Goal: Information Seeking & Learning: Understand process/instructions

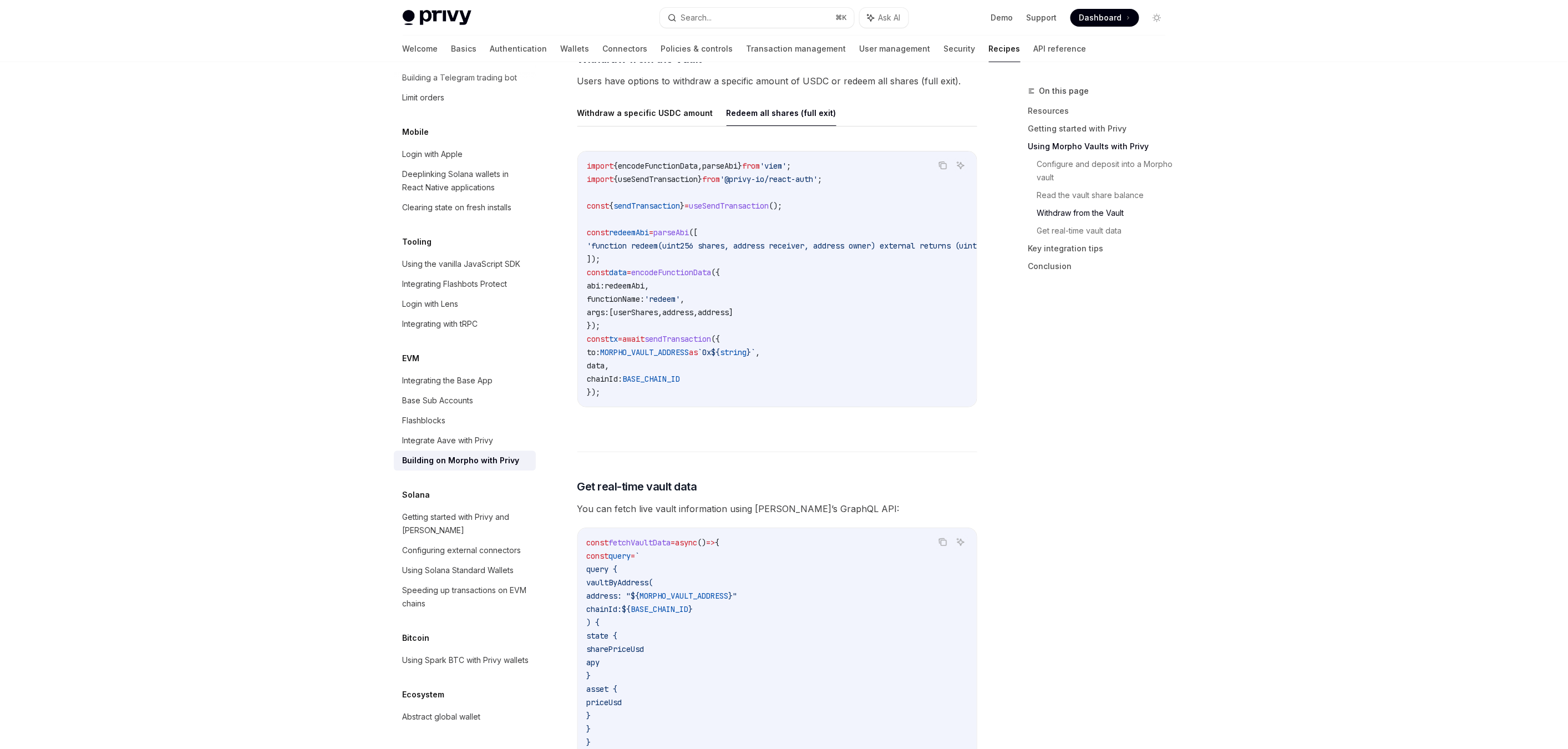
scroll to position [1896, 0]
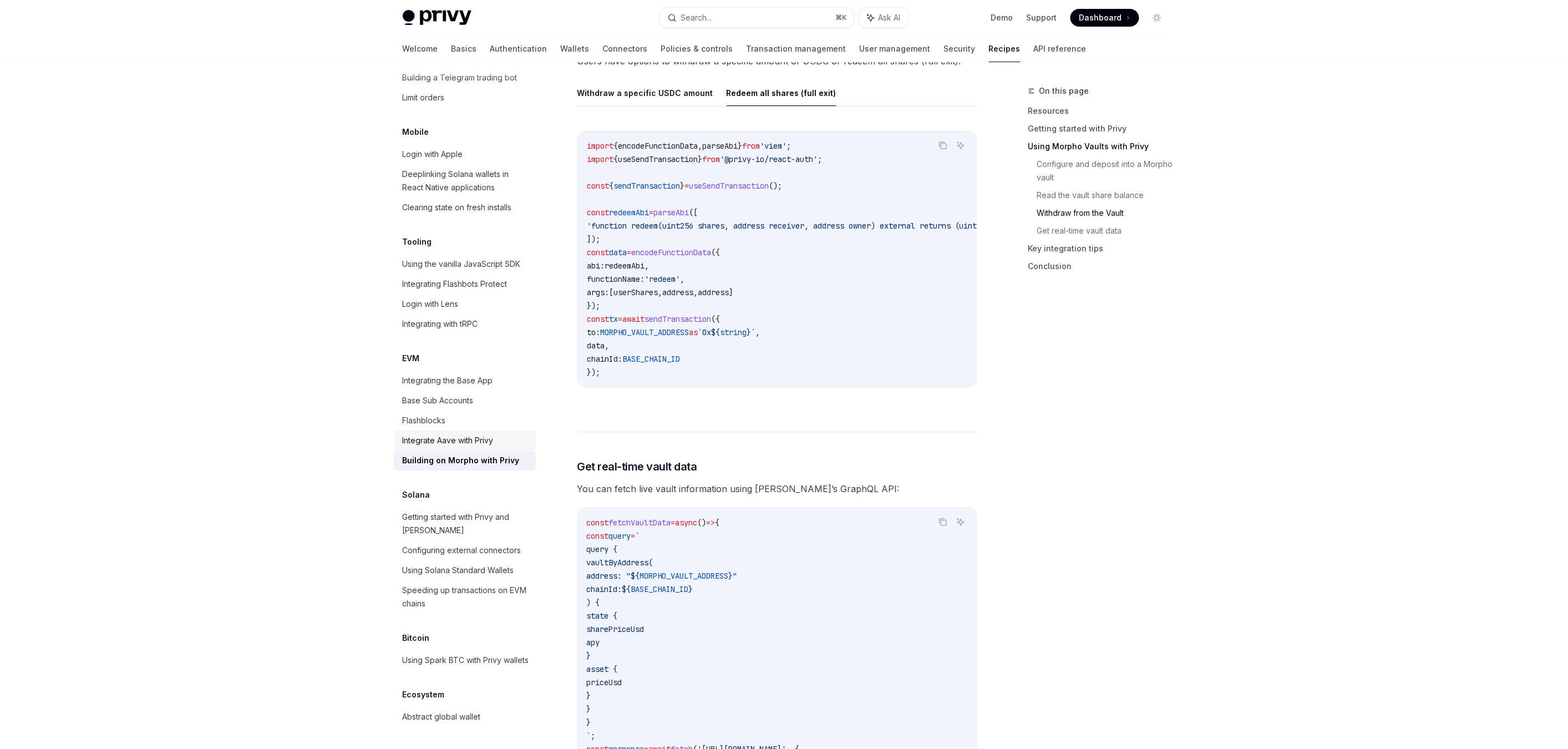
click at [444, 434] on div "Integrate Aave with Privy" at bounding box center [447, 440] width 91 height 13
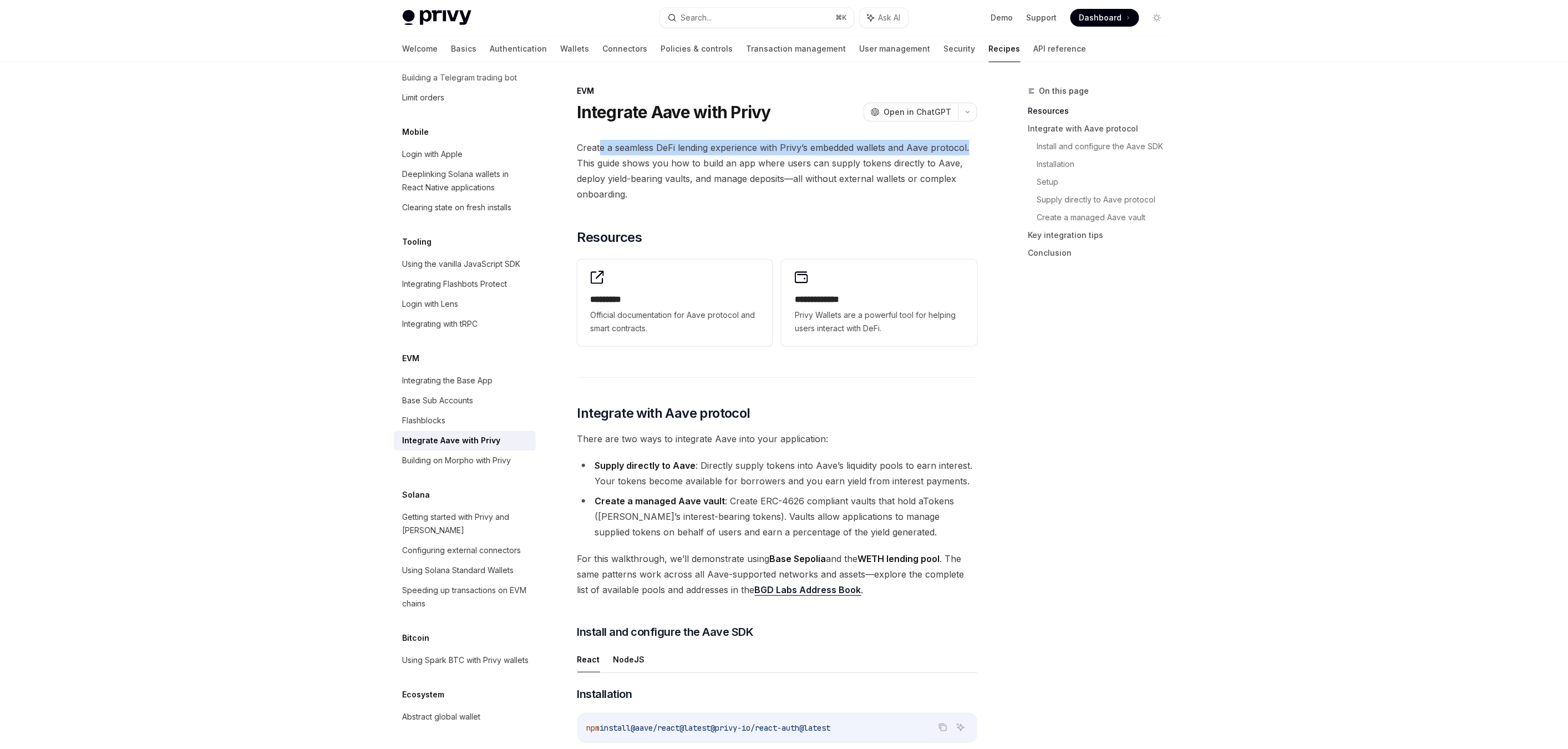
drag, startPoint x: 602, startPoint y: 147, endPoint x: 972, endPoint y: 145, distance: 370.0
click at [972, 145] on span "Create a seamless DeFi lending experience with Privy’s embedded wallets and Aav…" at bounding box center [777, 170] width 400 height 62
drag, startPoint x: 589, startPoint y: 164, endPoint x: 951, endPoint y: 160, distance: 362.0
click at [951, 160] on span "Create a seamless DeFi lending experience with Privy’s embedded wallets and Aav…" at bounding box center [777, 170] width 400 height 62
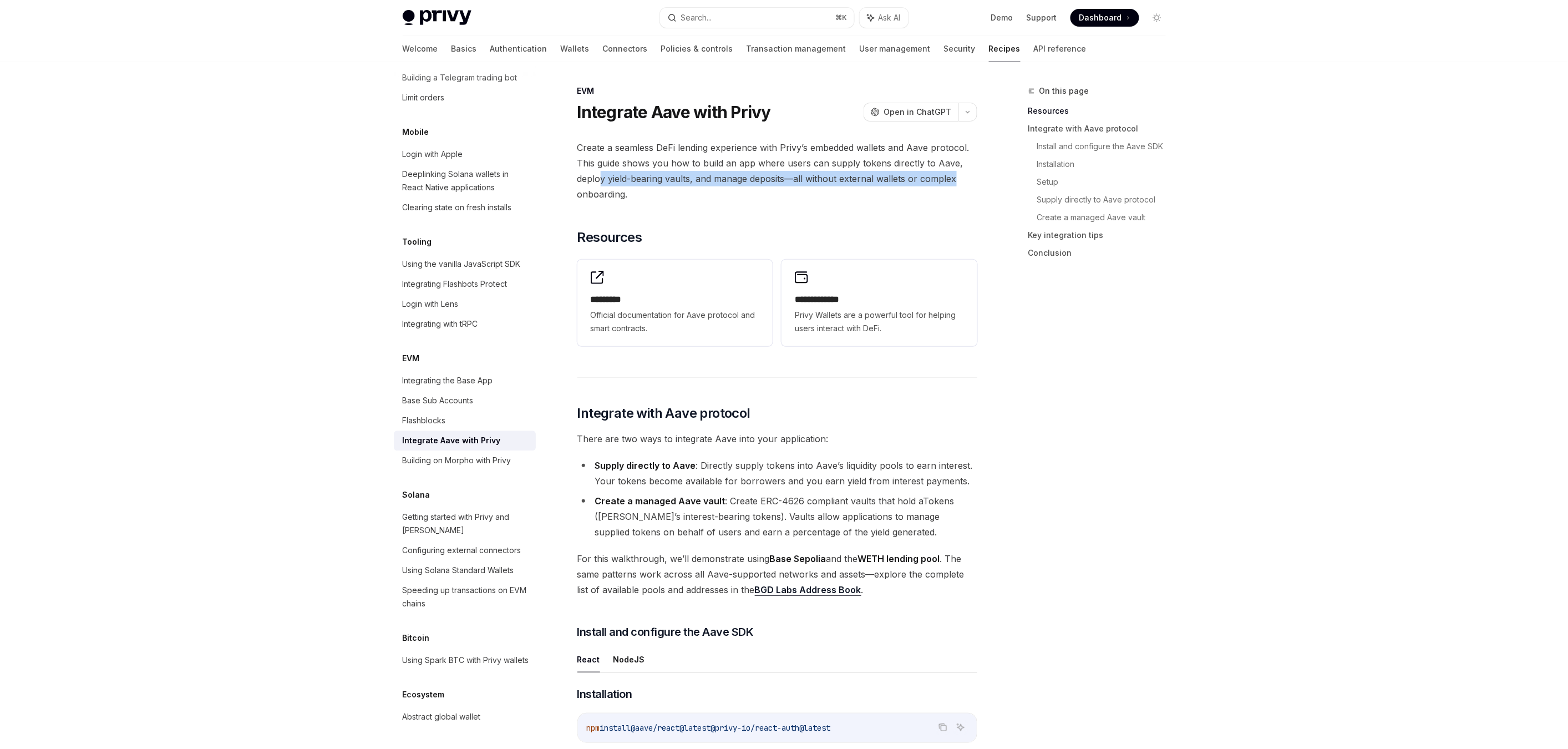
drag, startPoint x: 598, startPoint y: 180, endPoint x: 973, endPoint y: 176, distance: 375.0
click at [973, 176] on span "Create a seamless DeFi lending experience with Privy’s embedded wallets and Aav…" at bounding box center [777, 170] width 400 height 62
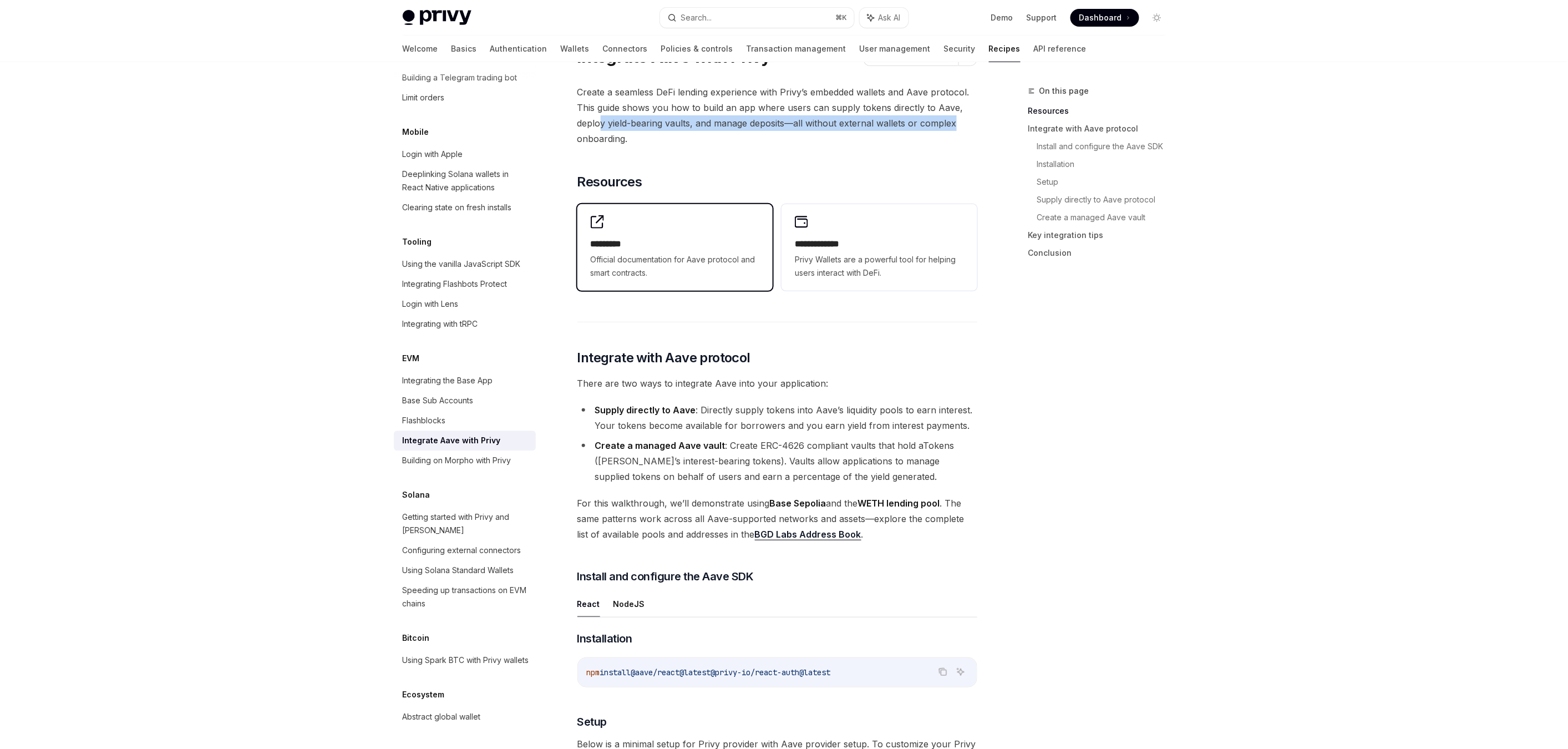
scroll to position [75, 0]
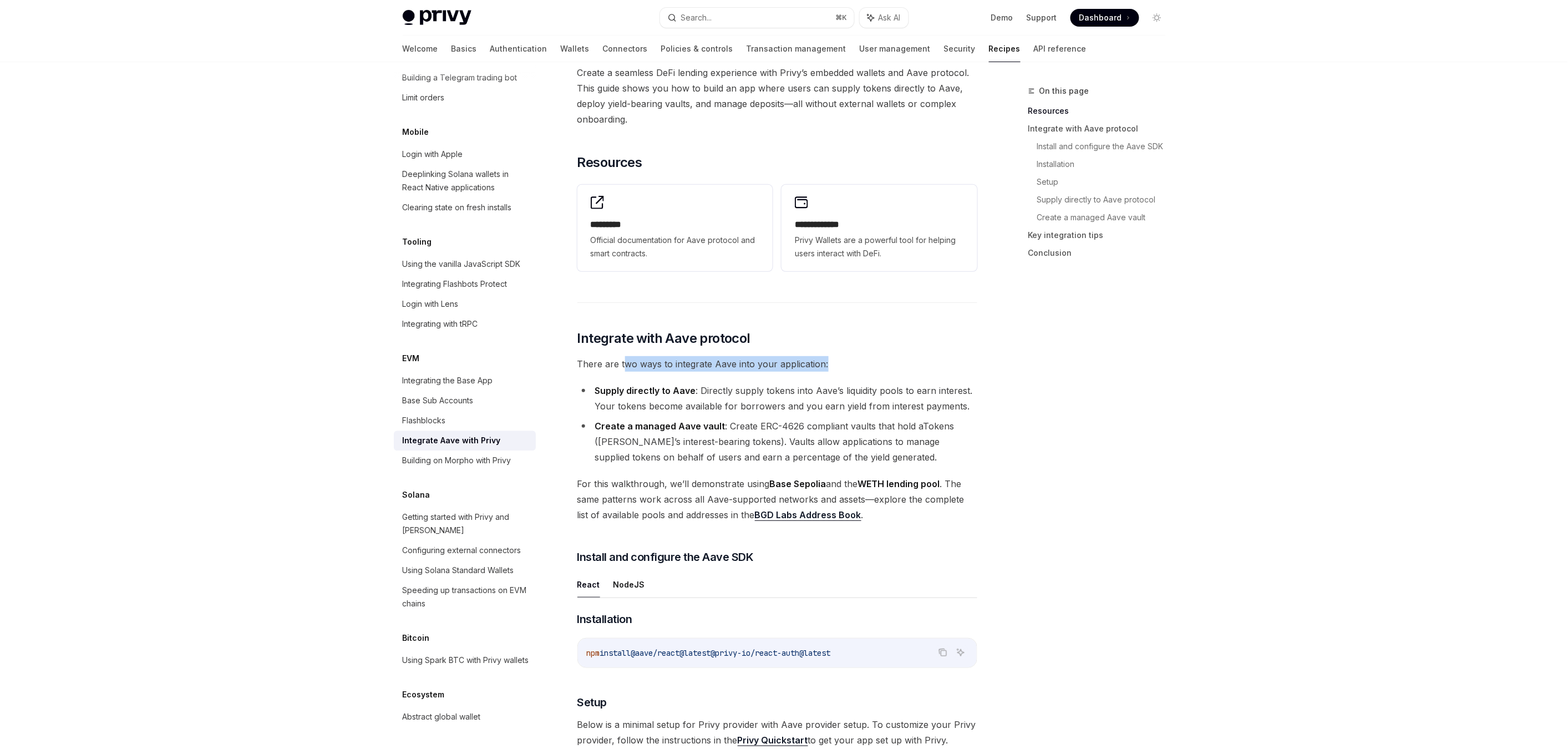
drag, startPoint x: 626, startPoint y: 364, endPoint x: 860, endPoint y: 364, distance: 234.0
click at [860, 364] on span "There are two ways to integrate Aave into your application:" at bounding box center [777, 364] width 400 height 16
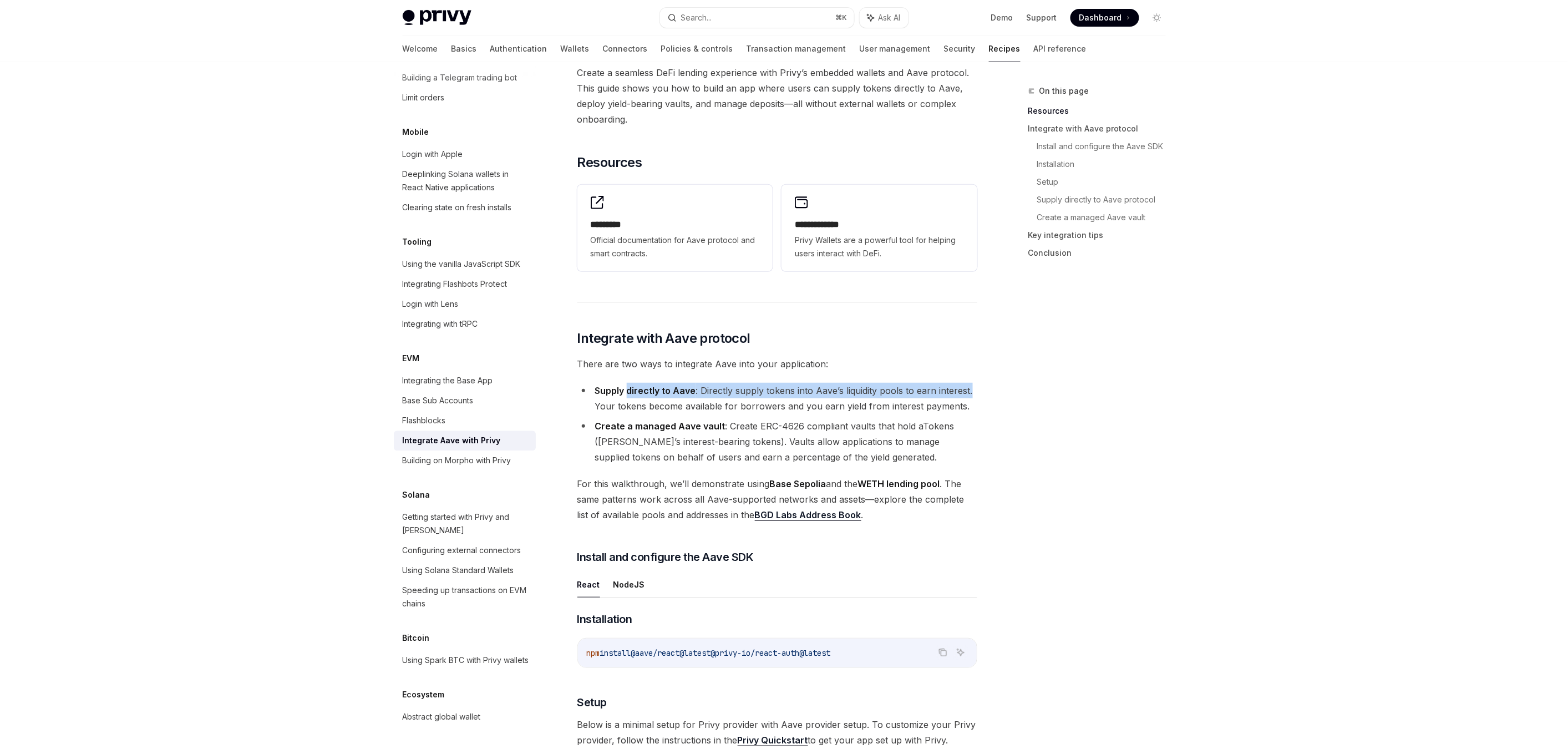
drag, startPoint x: 629, startPoint y: 392, endPoint x: 969, endPoint y: 390, distance: 340.0
click at [969, 390] on li "Supply directly to Aave : Directly supply tokens into Aave’s liquidity pools to…" at bounding box center [777, 399] width 400 height 31
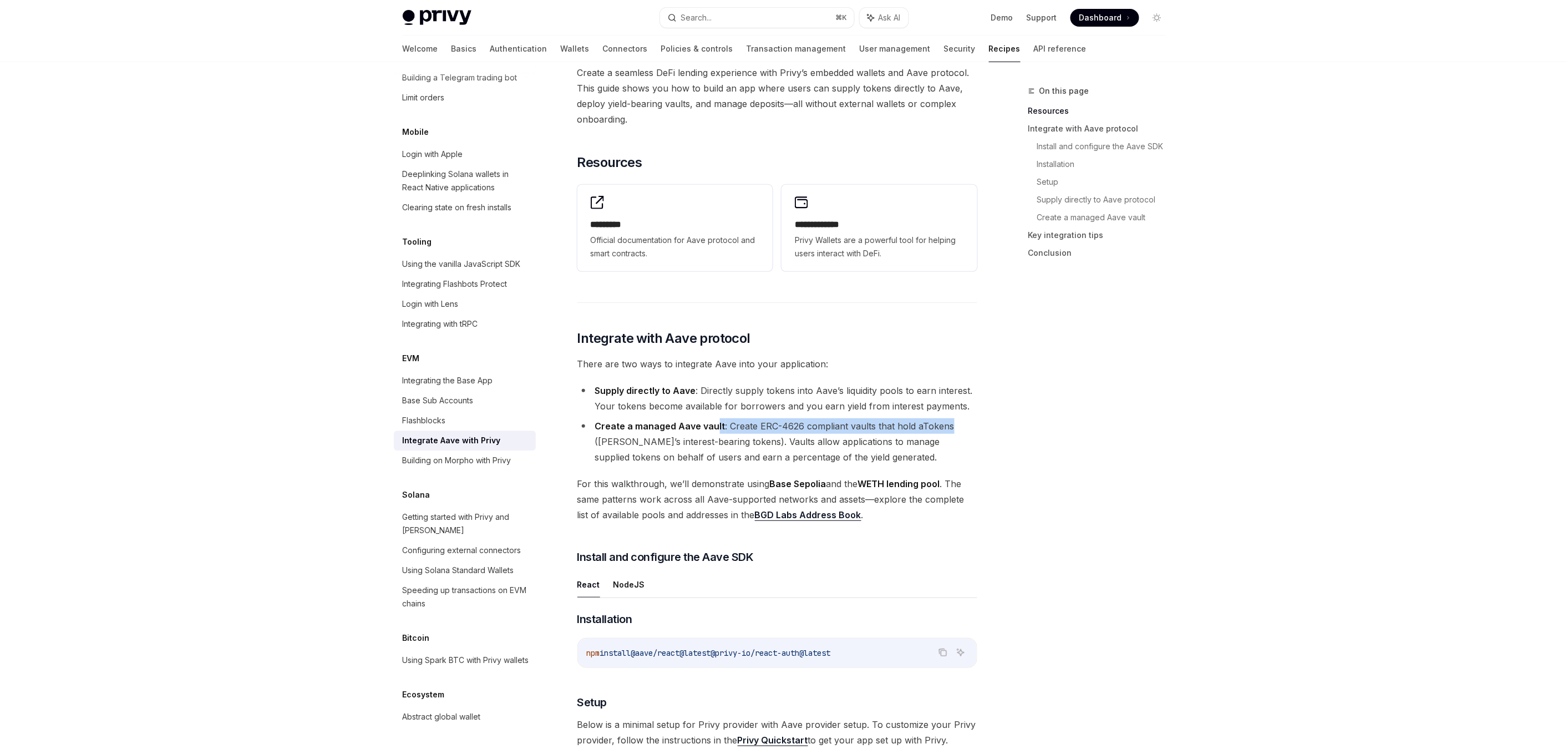
drag, startPoint x: 714, startPoint y: 425, endPoint x: 969, endPoint y: 426, distance: 255.0
click at [969, 426] on li "Create a managed Aave vault : Create ERC-4626 compliant vaults that hold aToken…" at bounding box center [777, 441] width 400 height 47
click at [761, 427] on li "Create a managed Aave vault : Create ERC-4626 compliant vaults that hold aToken…" at bounding box center [777, 441] width 400 height 47
click at [745, 427] on li "Create a managed Aave vault : Create ERC-4626 compliant vaults that hold aToken…" at bounding box center [777, 441] width 400 height 47
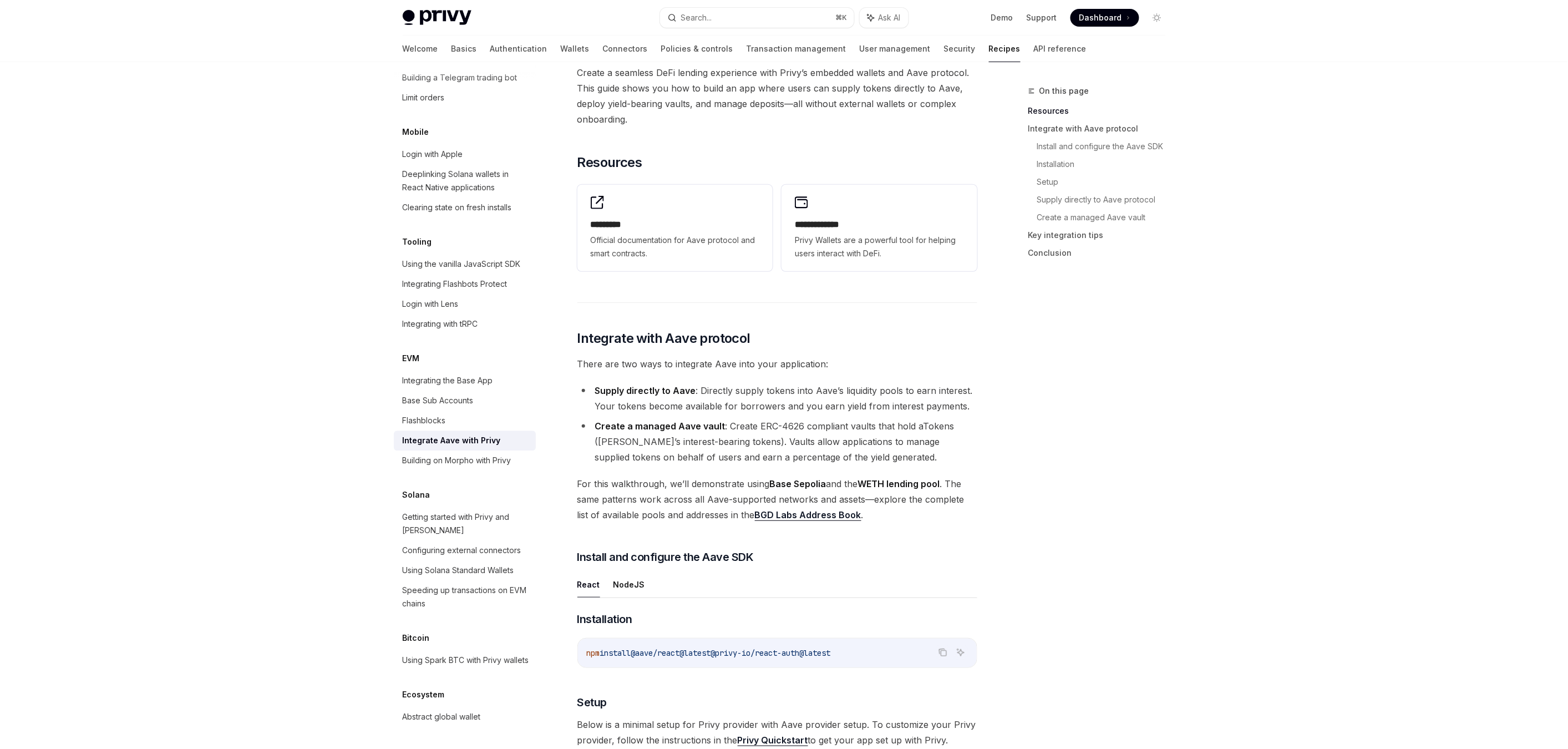
click at [760, 427] on li "Create a managed Aave vault : Create ERC-4626 compliant vaults that hold aToken…" at bounding box center [777, 441] width 400 height 47
click at [786, 423] on li "Create a managed Aave vault : Create ERC-4626 compliant vaults that hold aToken…" at bounding box center [777, 441] width 400 height 47
click at [664, 426] on strong "Create a managed Aave vault" at bounding box center [660, 427] width 131 height 11
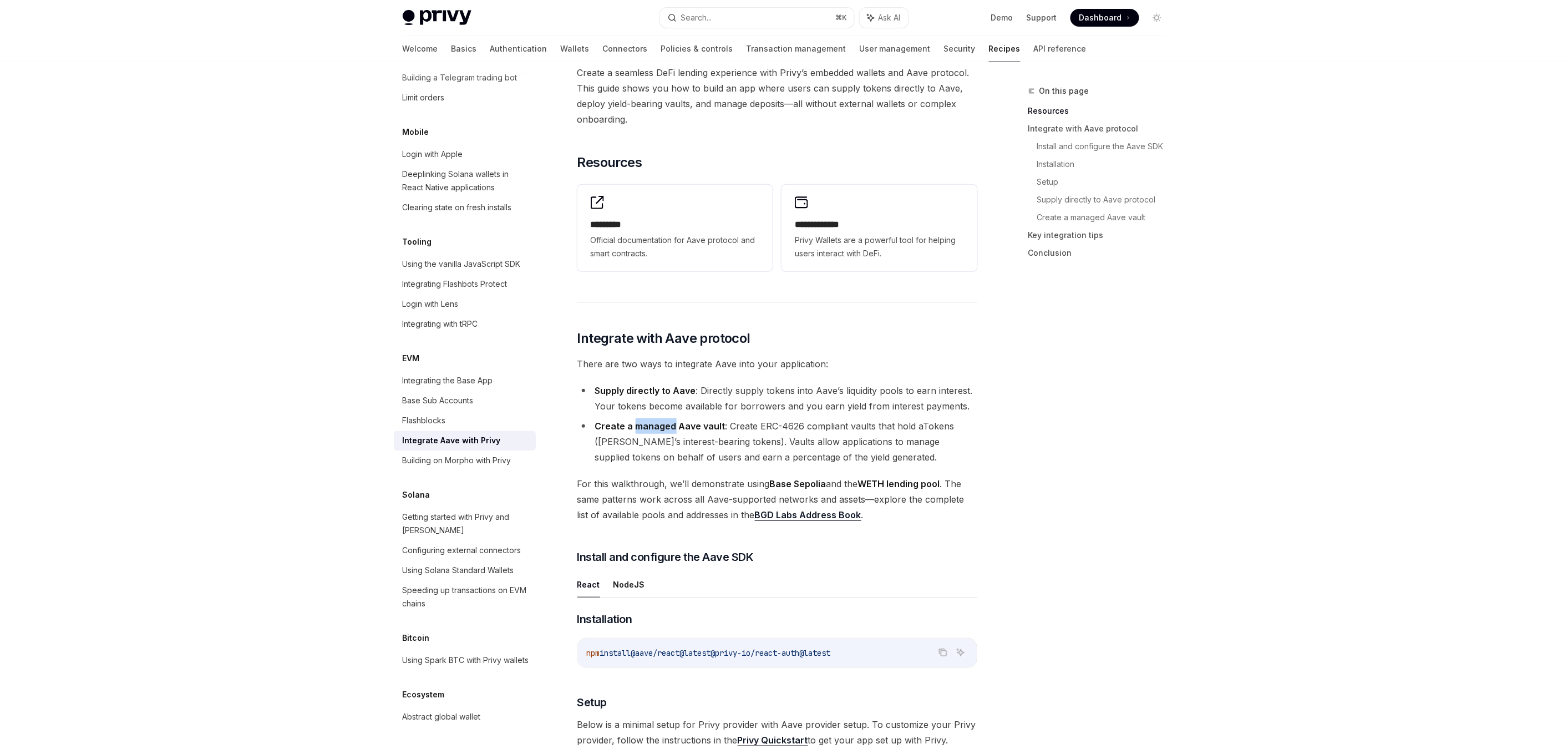
click at [664, 426] on strong "Create a managed Aave vault" at bounding box center [660, 427] width 131 height 11
click at [679, 427] on strong "Create a managed Aave vault" at bounding box center [660, 427] width 131 height 11
click at [703, 428] on strong "Create a managed Aave vault" at bounding box center [660, 427] width 131 height 11
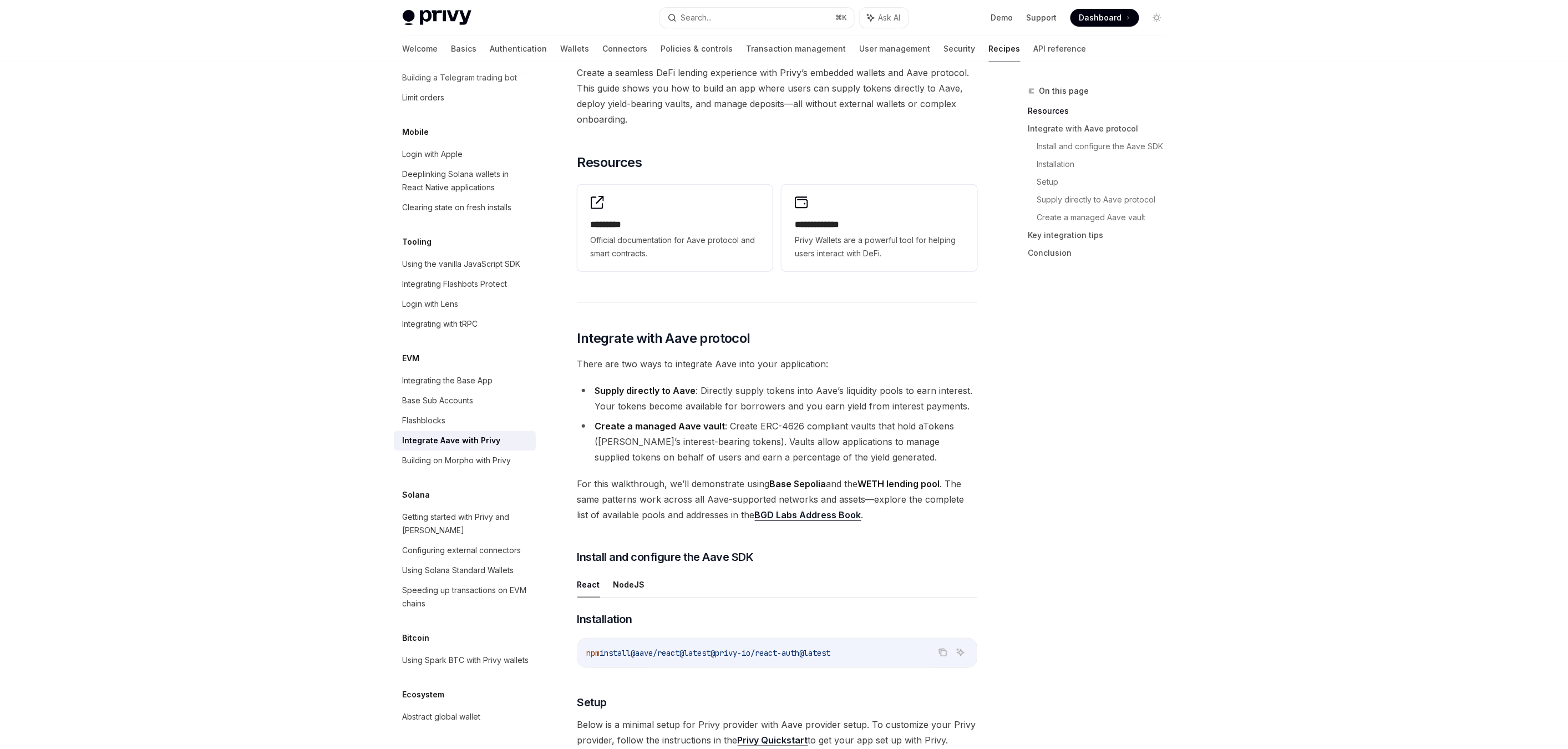
click at [764, 427] on li "Create a managed Aave vault : Create ERC-4626 compliant vaults that hold aToken…" at bounding box center [777, 441] width 400 height 47
click at [792, 426] on li "Create a managed Aave vault : Create ERC-4626 compliant vaults that hold aToken…" at bounding box center [777, 441] width 400 height 47
drag, startPoint x: 733, startPoint y: 427, endPoint x: 941, endPoint y: 424, distance: 208.0
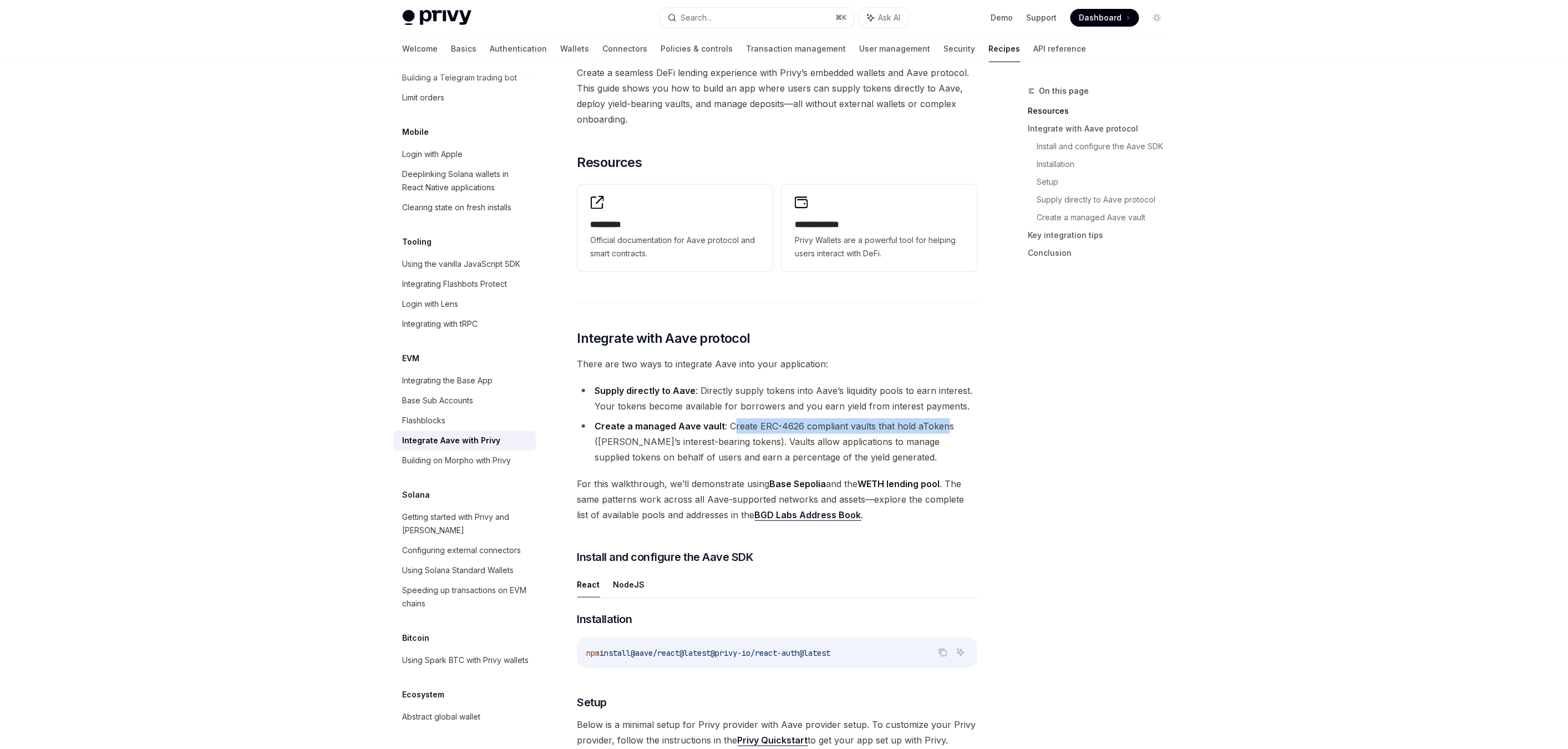
click at [941, 424] on li "Create a managed Aave vault : Create ERC-4626 compliant vaults that hold aToken…" at bounding box center [777, 441] width 400 height 47
click at [776, 422] on li "Create a managed Aave vault : Create ERC-4626 compliant vaults that hold aToken…" at bounding box center [777, 441] width 400 height 47
click at [731, 426] on li "Create a managed Aave vault : Create ERC-4626 compliant vaults that hold aToken…" at bounding box center [777, 441] width 400 height 47
drag, startPoint x: 731, startPoint y: 426, endPoint x: 731, endPoint y: 416, distance: 10.0
click at [731, 418] on li "Create a managed Aave vault : Create ERC-4626 compliant vaults that hold aToken…" at bounding box center [777, 441] width 400 height 47
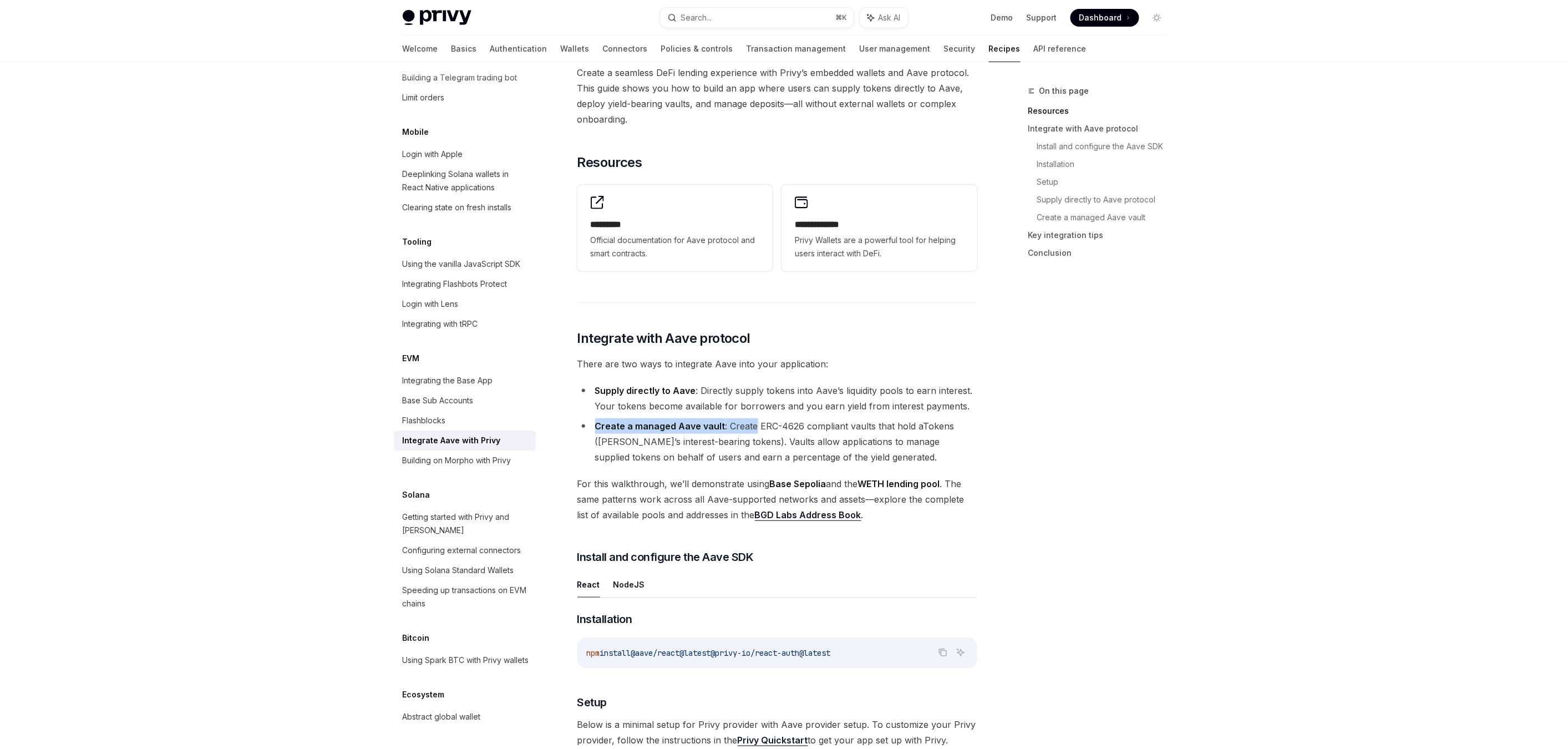
click at [735, 427] on li "Create a managed Aave vault : Create ERC-4626 compliant vaults that hold aToken…" at bounding box center [777, 441] width 400 height 47
click at [789, 426] on li "Create a managed Aave vault : Create ERC-4626 compliant vaults that hold aToken…" at bounding box center [777, 441] width 400 height 47
click at [731, 422] on li "Create a managed Aave vault : Create ERC-4626 compliant vaults that hold aToken…" at bounding box center [777, 441] width 400 height 47
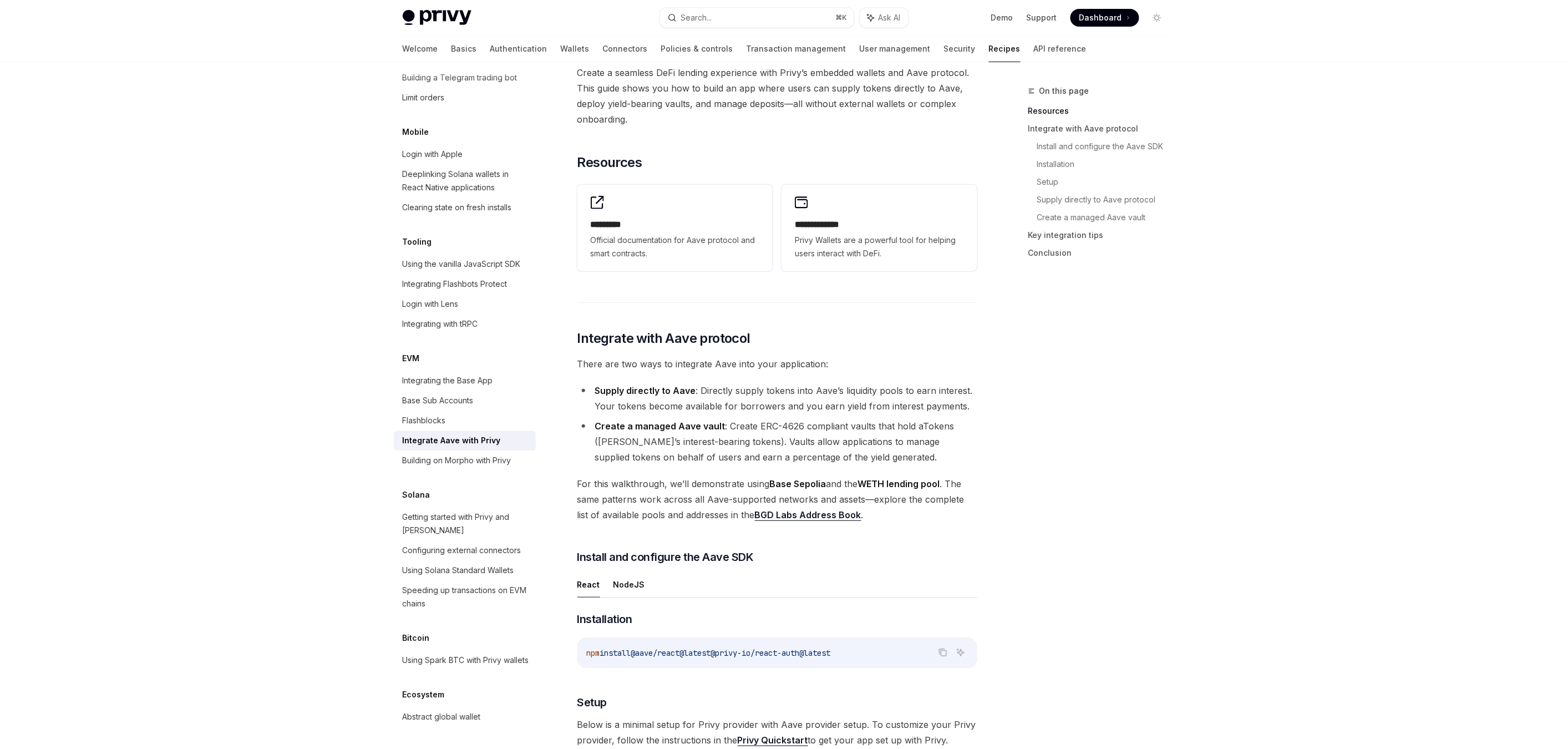
click at [734, 424] on li "Create a managed Aave vault : Create ERC-4626 compliant vaults that hold aToken…" at bounding box center [777, 441] width 400 height 47
click at [734, 426] on li "Create a managed Aave vault : Create ERC-4626 compliant vaults that hold aToken…" at bounding box center [777, 441] width 400 height 47
click at [694, 427] on strong "Create a managed Aave vault" at bounding box center [660, 427] width 131 height 11
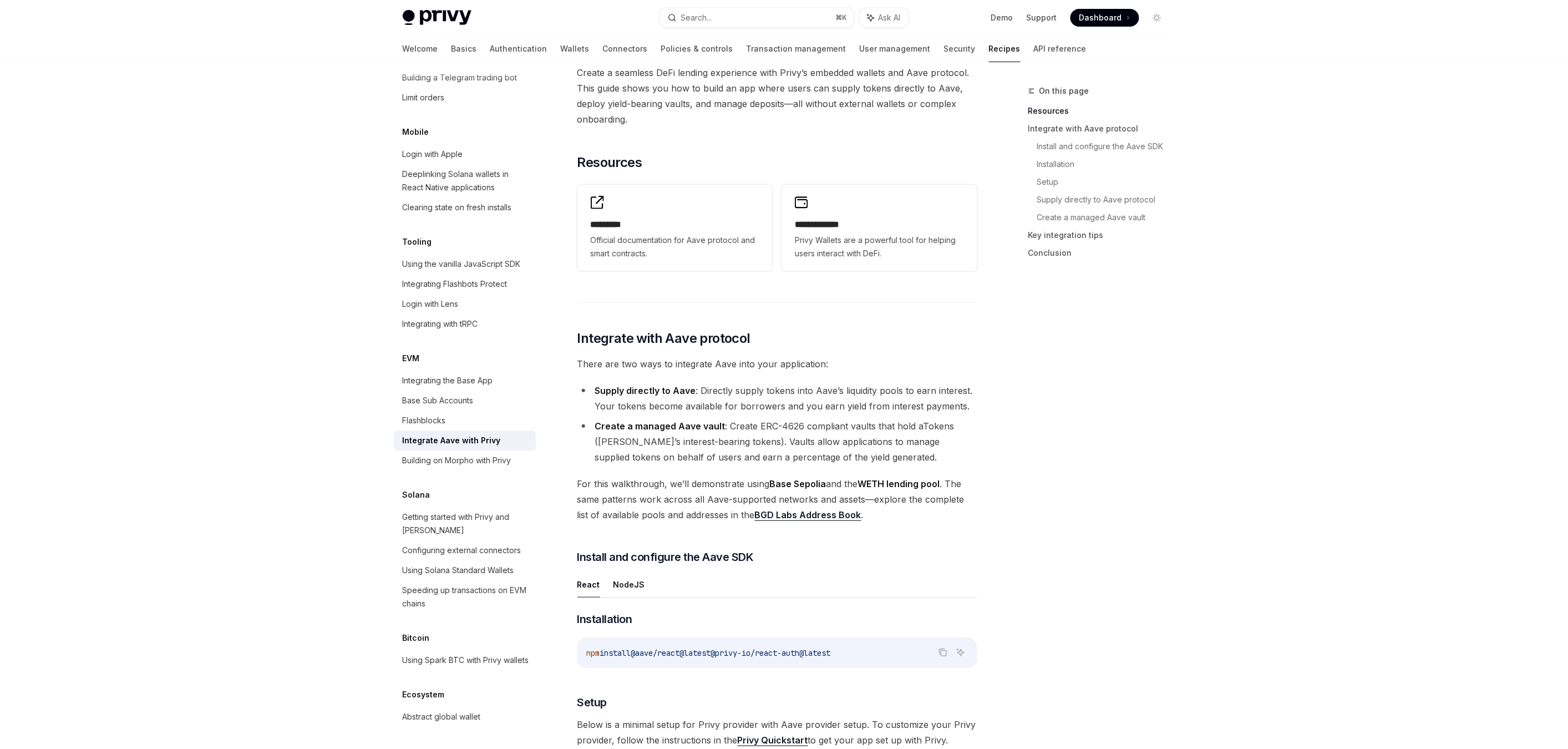
click at [703, 427] on strong "Create a managed Aave vault" at bounding box center [660, 427] width 131 height 11
click at [736, 426] on li "Create a managed Aave vault : Create ERC-4626 compliant vaults that hold aToken…" at bounding box center [777, 441] width 400 height 47
click at [746, 428] on li "Create a managed Aave vault : Create ERC-4626 compliant vaults that hold aToken…" at bounding box center [777, 441] width 400 height 47
click at [780, 428] on li "Create a managed Aave vault : Create ERC-4626 compliant vaults that hold aToken…" at bounding box center [777, 441] width 400 height 47
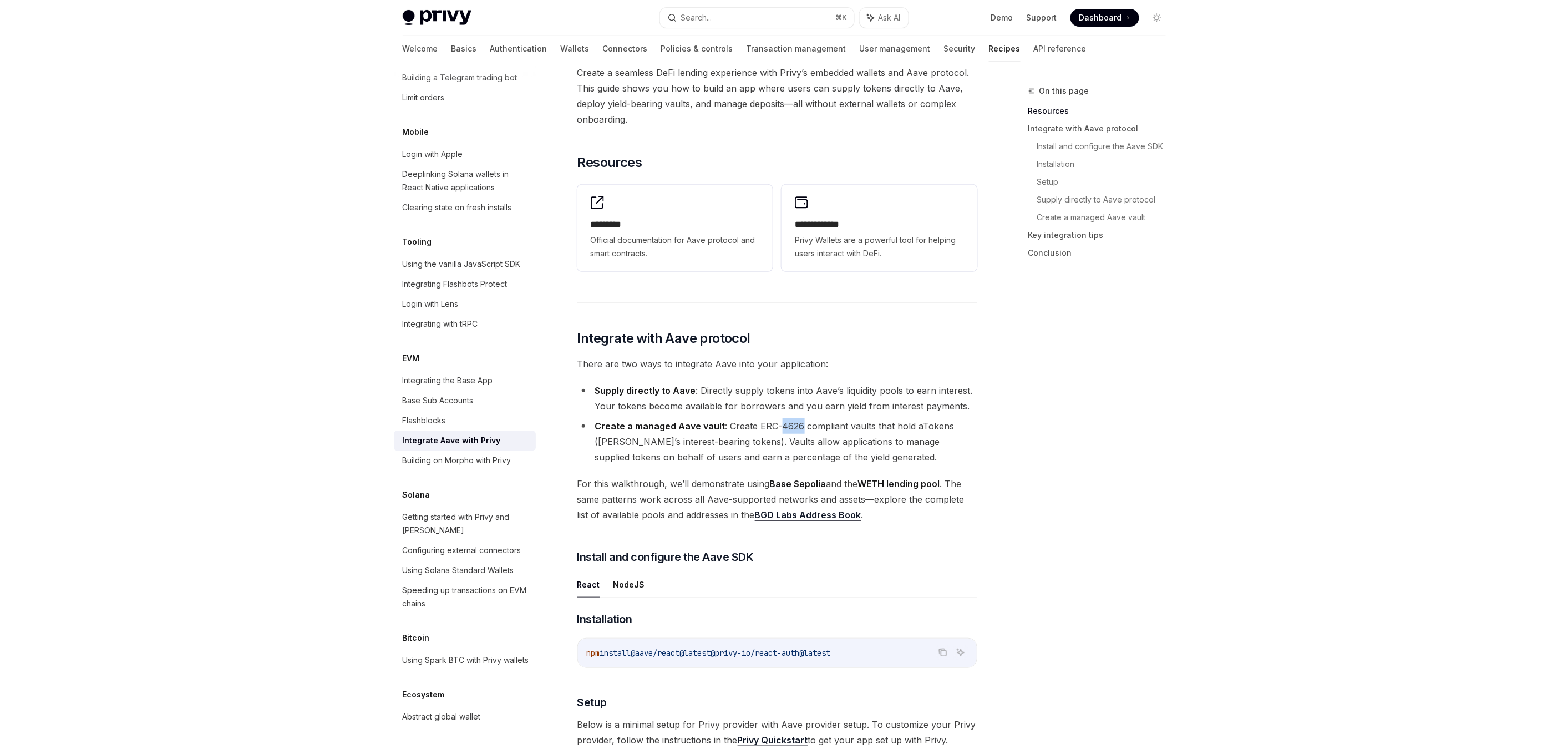
click at [780, 428] on li "Create a managed Aave vault : Create ERC-4626 compliant vaults that hold aToken…" at bounding box center [777, 441] width 400 height 47
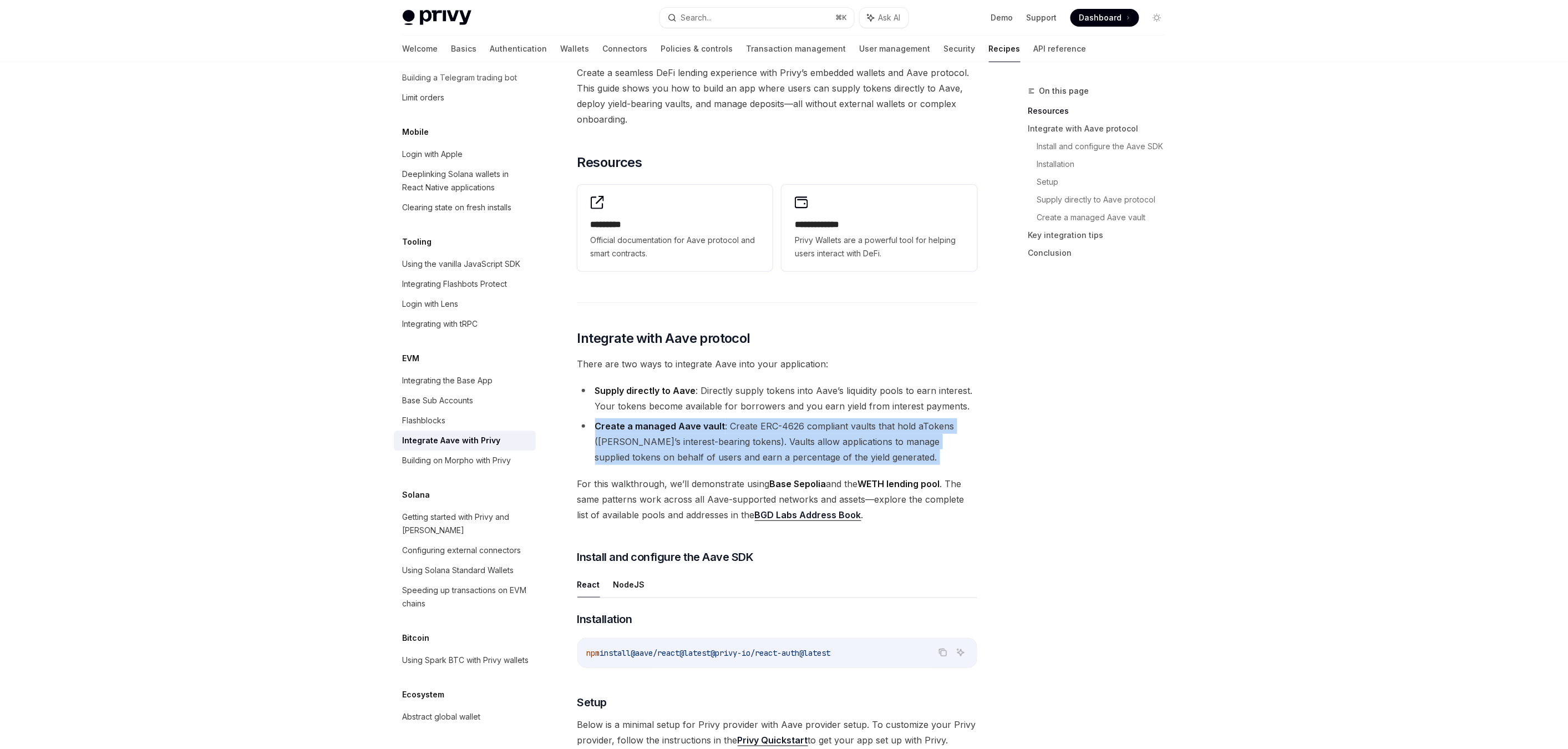
click at [780, 428] on li "Create a managed Aave vault : Create ERC-4626 compliant vaults that hold aToken…" at bounding box center [777, 441] width 400 height 47
click at [857, 460] on li "Create a managed Aave vault : Create ERC-4626 compliant vaults that hold aToken…" at bounding box center [777, 441] width 400 height 47
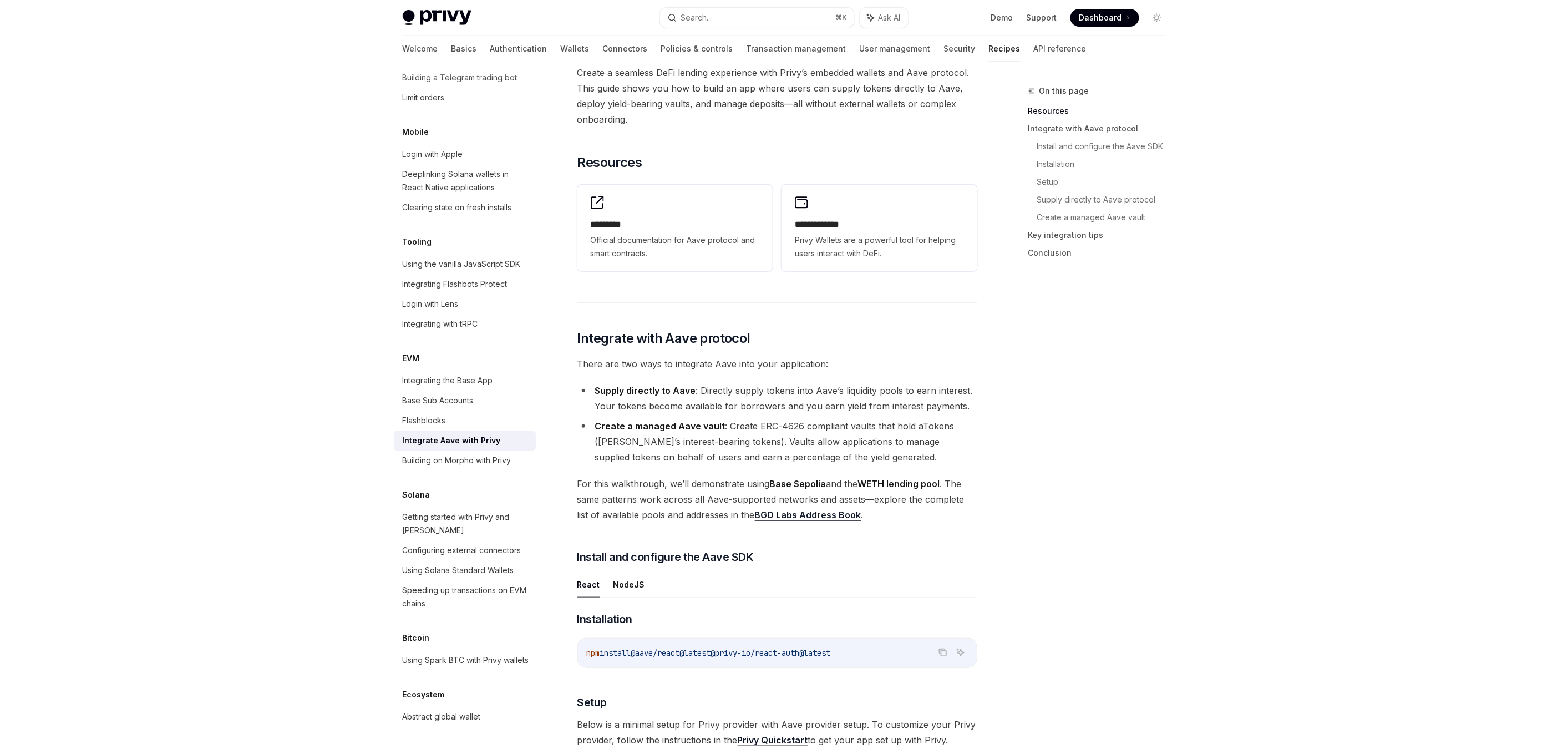
click at [794, 428] on li "Create a managed Aave vault : Create ERC-4626 compliant vaults that hold aToken…" at bounding box center [777, 441] width 400 height 47
click at [767, 426] on li "Create a managed Aave vault : Create ERC-4626 compliant vaults that hold aToken…" at bounding box center [777, 441] width 400 height 47
click at [826, 427] on li "Create a managed Aave vault : Create ERC-4626 compliant vaults that hold aToken…" at bounding box center [777, 441] width 400 height 47
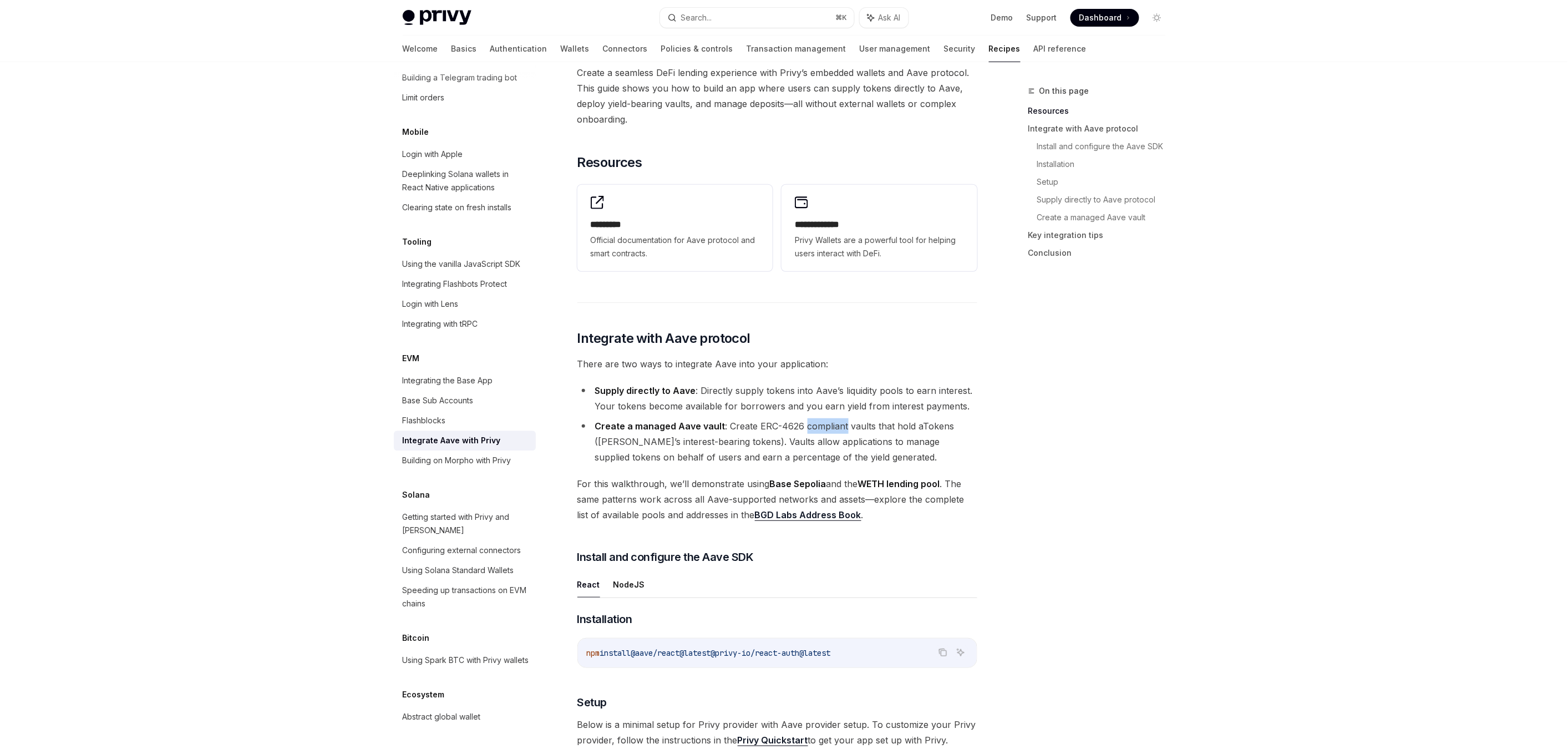
click at [826, 427] on li "Create a managed Aave vault : Create ERC-4626 compliant vaults that hold aToken…" at bounding box center [777, 441] width 400 height 47
click at [699, 413] on li "Supply directly to Aave : Directly supply tokens into Aave’s liquidity pools to…" at bounding box center [777, 399] width 400 height 31
click at [730, 425] on li "Create a managed Aave vault : Create ERC-4626 compliant vaults that hold aToken…" at bounding box center [777, 441] width 400 height 47
click at [766, 428] on li "Create a managed Aave vault : Create ERC-4626 compliant vaults that hold aToken…" at bounding box center [777, 441] width 400 height 47
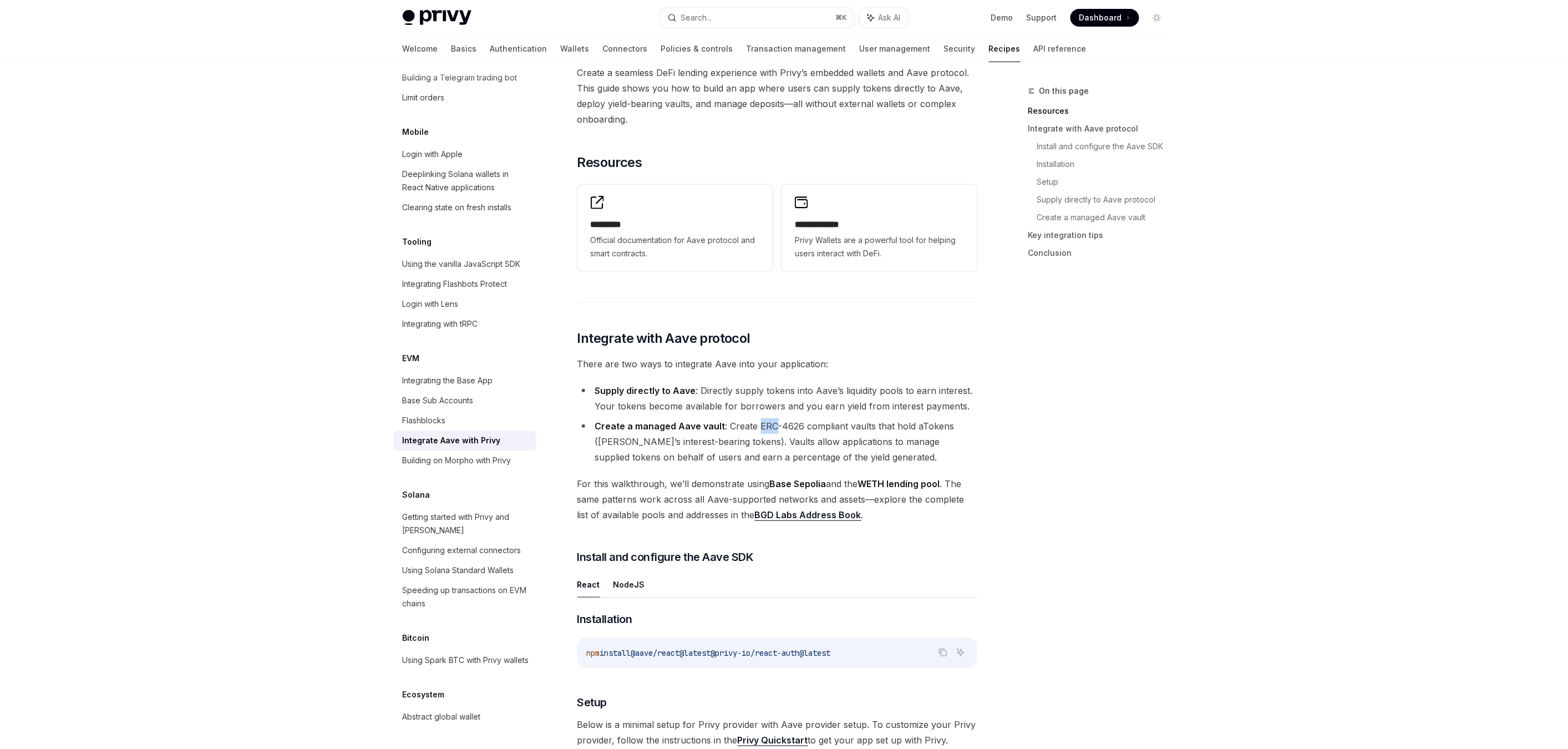
click at [766, 428] on li "Create a managed Aave vault : Create ERC-4626 compliant vaults that hold aToken…" at bounding box center [777, 441] width 400 height 47
click at [790, 427] on li "Create a managed Aave vault : Create ERC-4626 compliant vaults that hold aToken…" at bounding box center [777, 441] width 400 height 47
click at [791, 427] on li "Create a managed Aave vault : Create ERC-4626 compliant vaults that hold aToken…" at bounding box center [777, 441] width 400 height 47
click at [791, 424] on li "Create a managed Aave vault : Create ERC-4626 compliant vaults that hold aToken…" at bounding box center [777, 441] width 400 height 47
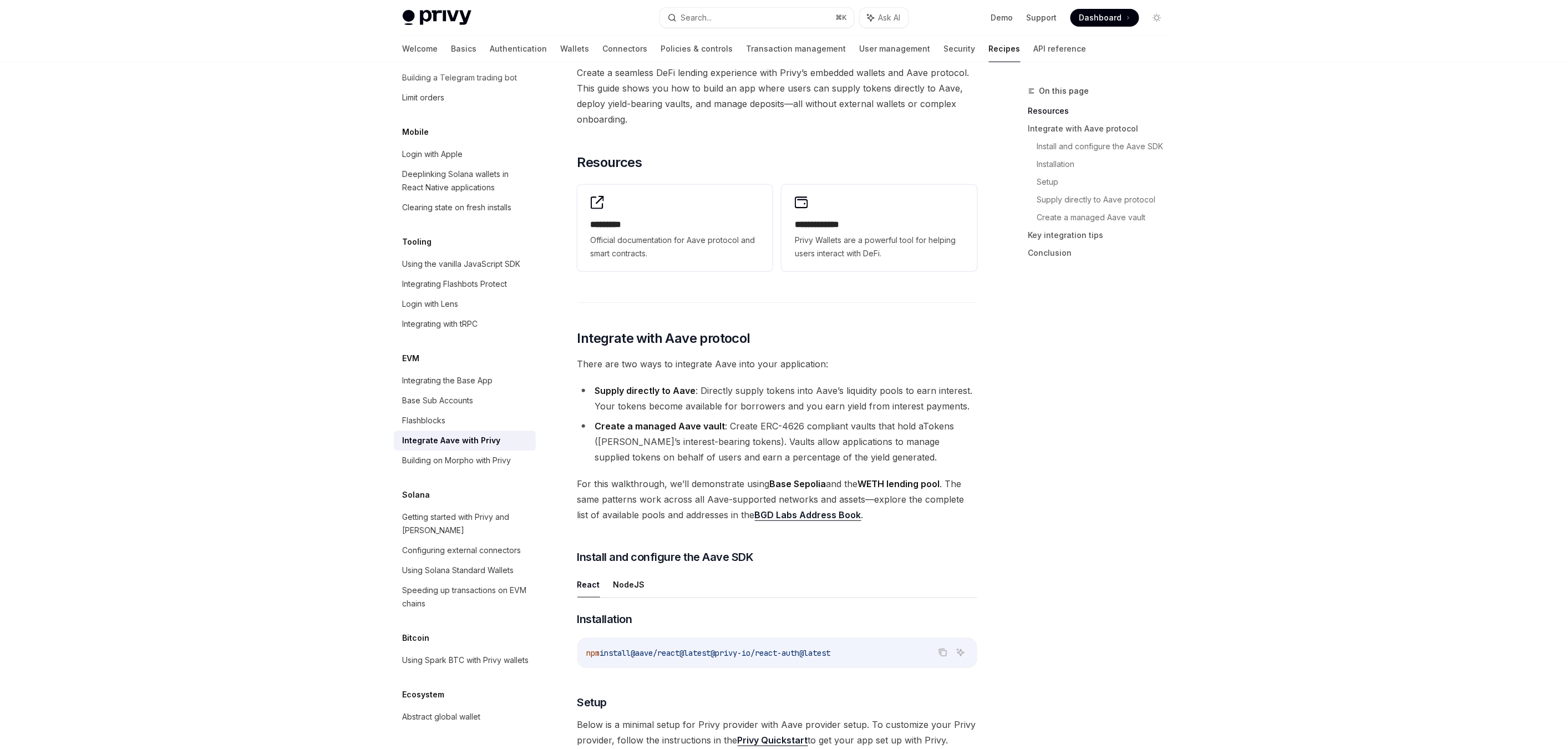
click at [740, 427] on li "Create a managed Aave vault : Create ERC-4626 compliant vaults that hold aToken…" at bounding box center [777, 441] width 400 height 47
click at [785, 428] on li "Create a managed Aave vault : Create ERC-4626 compliant vaults that hold aToken…" at bounding box center [777, 441] width 400 height 47
drag, startPoint x: 634, startPoint y: 457, endPoint x: 856, endPoint y: 457, distance: 222.0
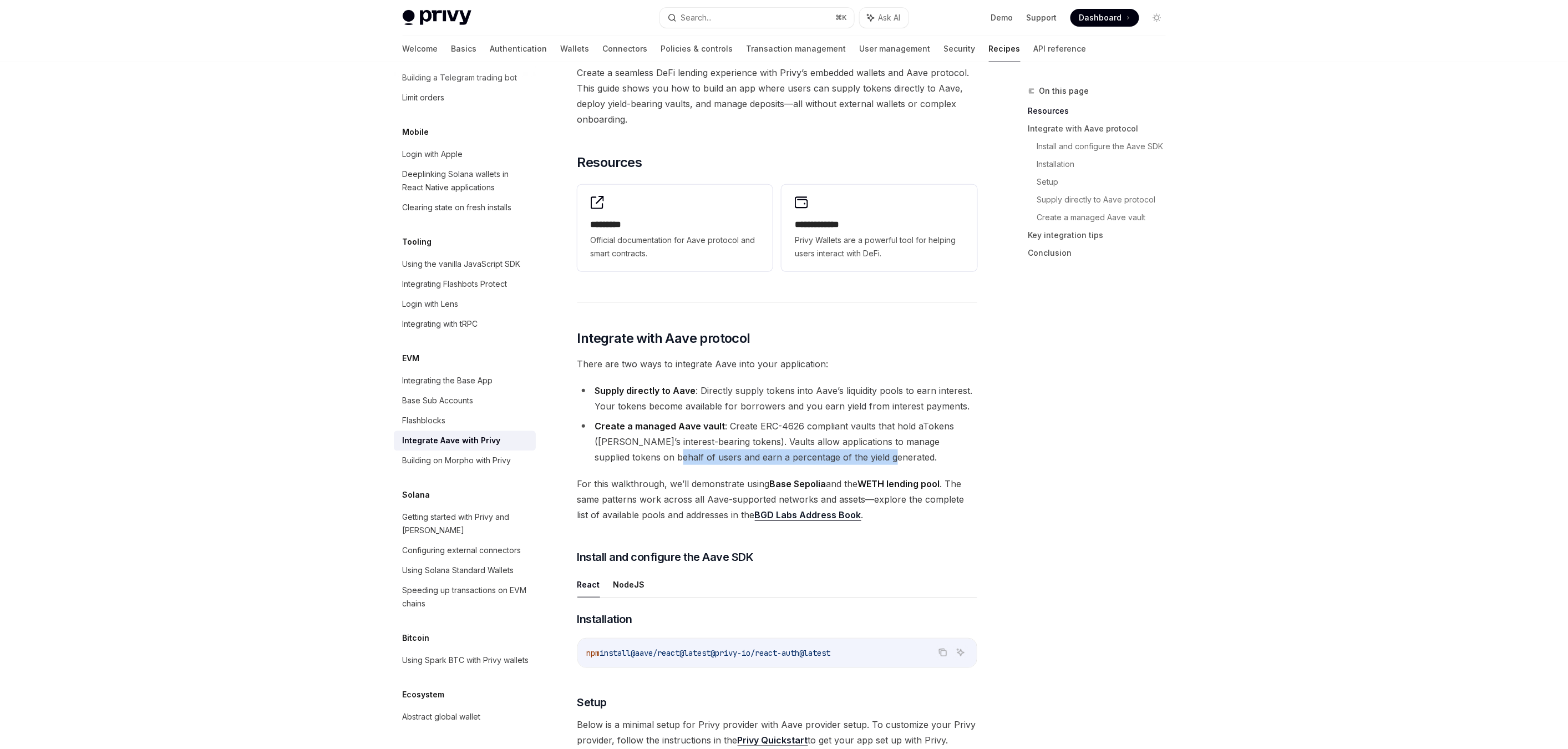
click at [856, 457] on li "Create a managed Aave vault : Create ERC-4626 compliant vaults that hold aToken…" at bounding box center [777, 441] width 400 height 47
drag, startPoint x: 705, startPoint y: 484, endPoint x: 889, endPoint y: 481, distance: 184.0
click at [887, 481] on span "For this walkthrough, we’ll demonstrate using Base Sepolia and the WETH lending…" at bounding box center [777, 499] width 400 height 47
click at [897, 481] on strong "WETH lending pool" at bounding box center [899, 484] width 82 height 11
click at [883, 483] on strong "WETH lending pool" at bounding box center [899, 484] width 82 height 11
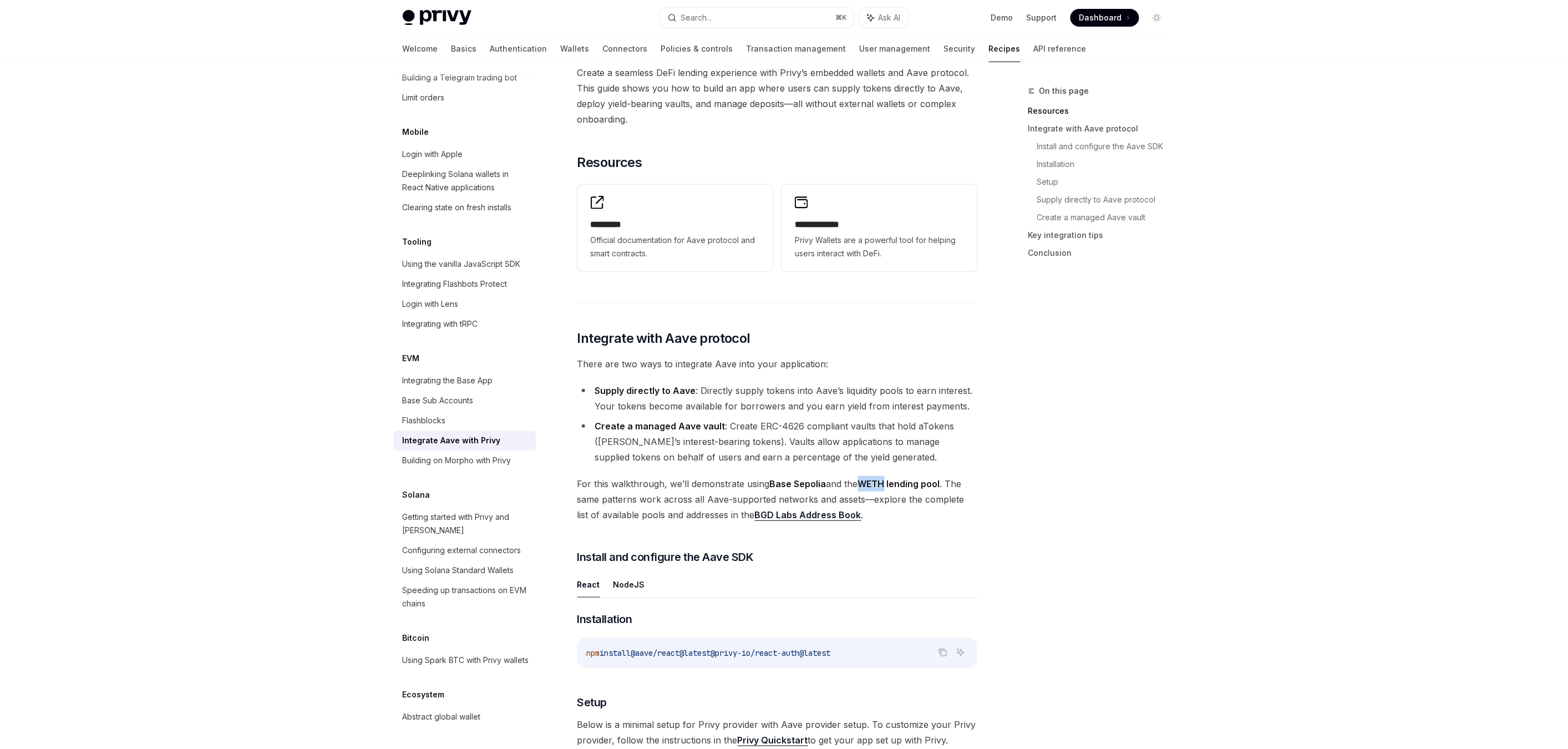
click at [883, 483] on strong "WETH lending pool" at bounding box center [899, 484] width 82 height 11
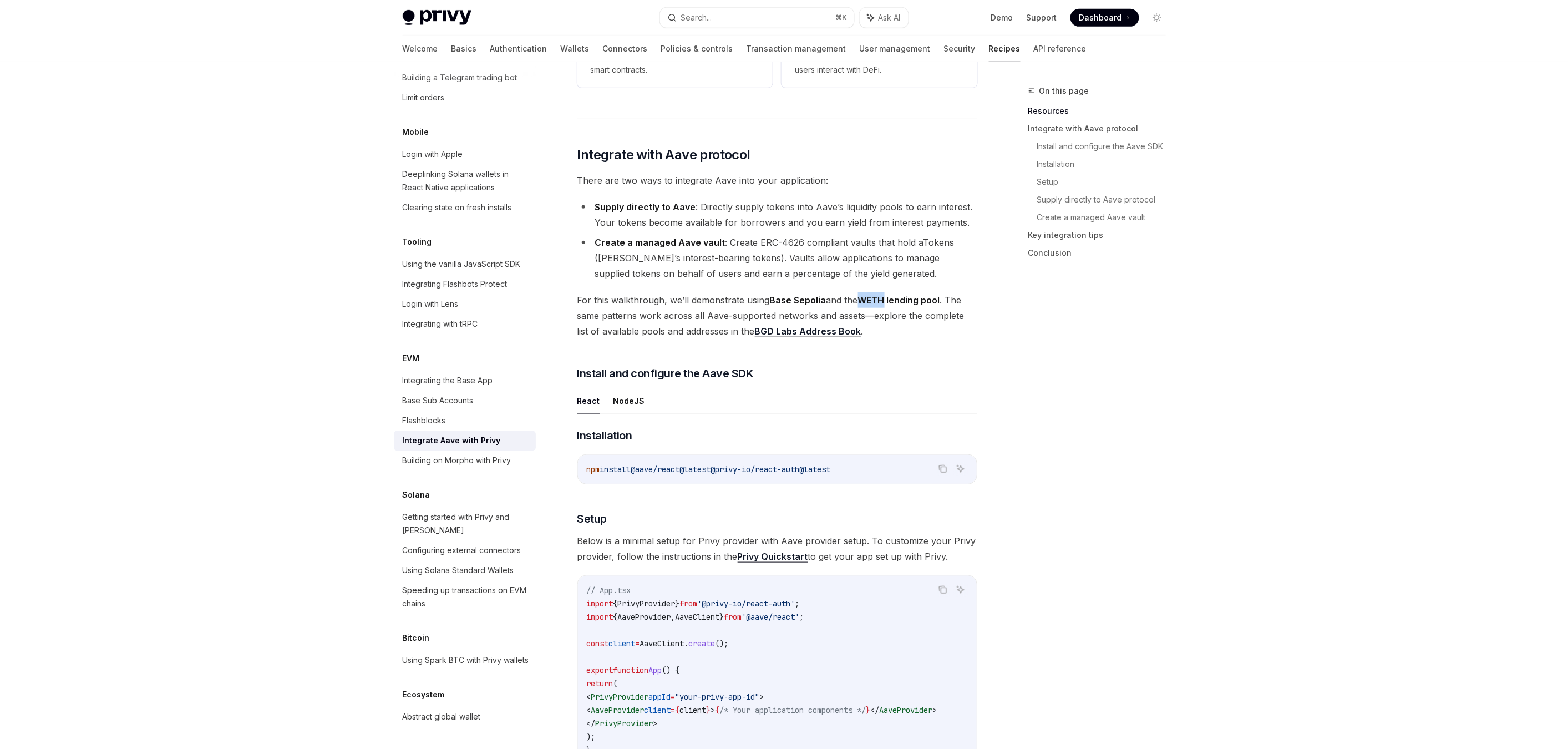
scroll to position [262, 0]
click at [628, 403] on button "NodeJS" at bounding box center [629, 398] width 31 height 26
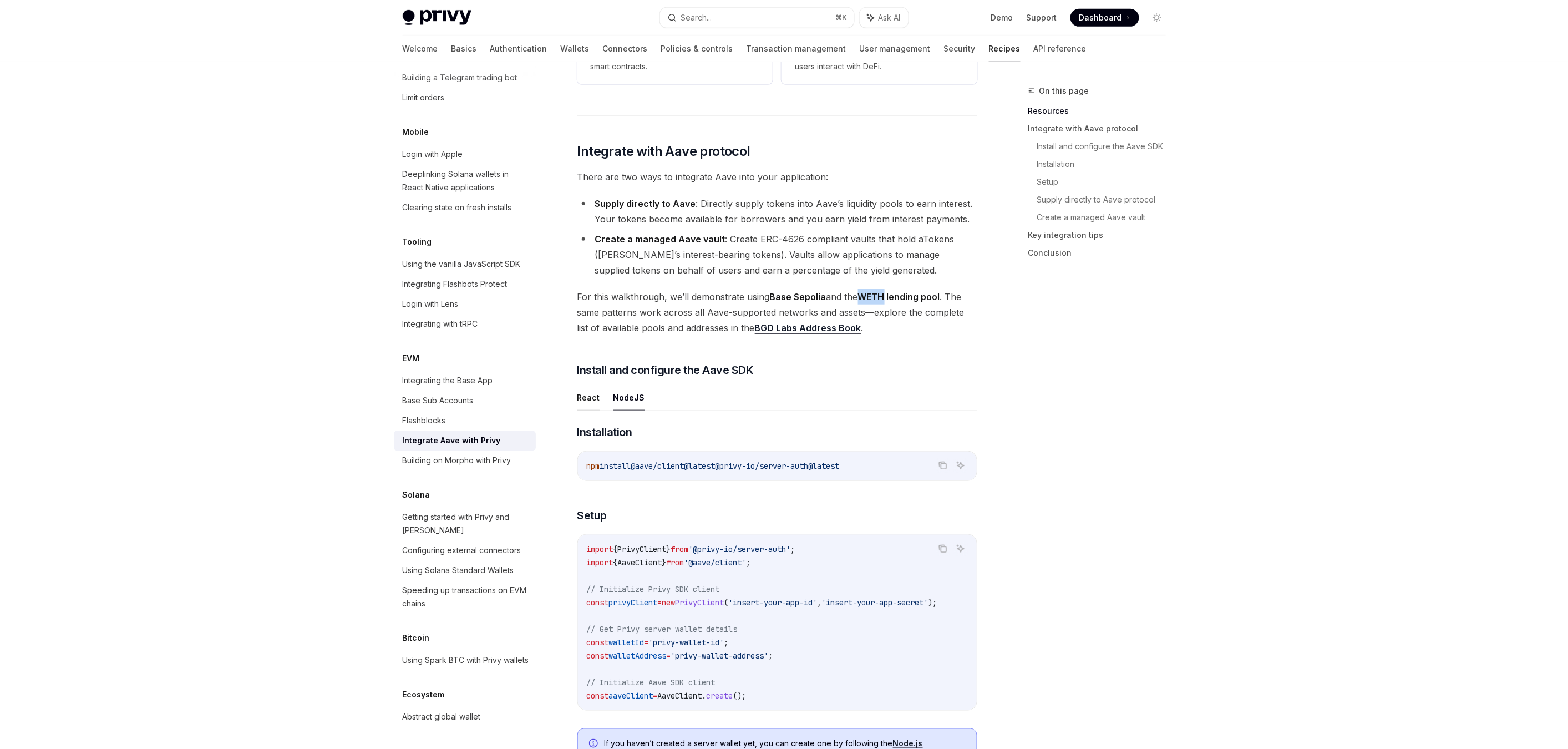
click at [597, 401] on button "React" at bounding box center [588, 398] width 23 height 26
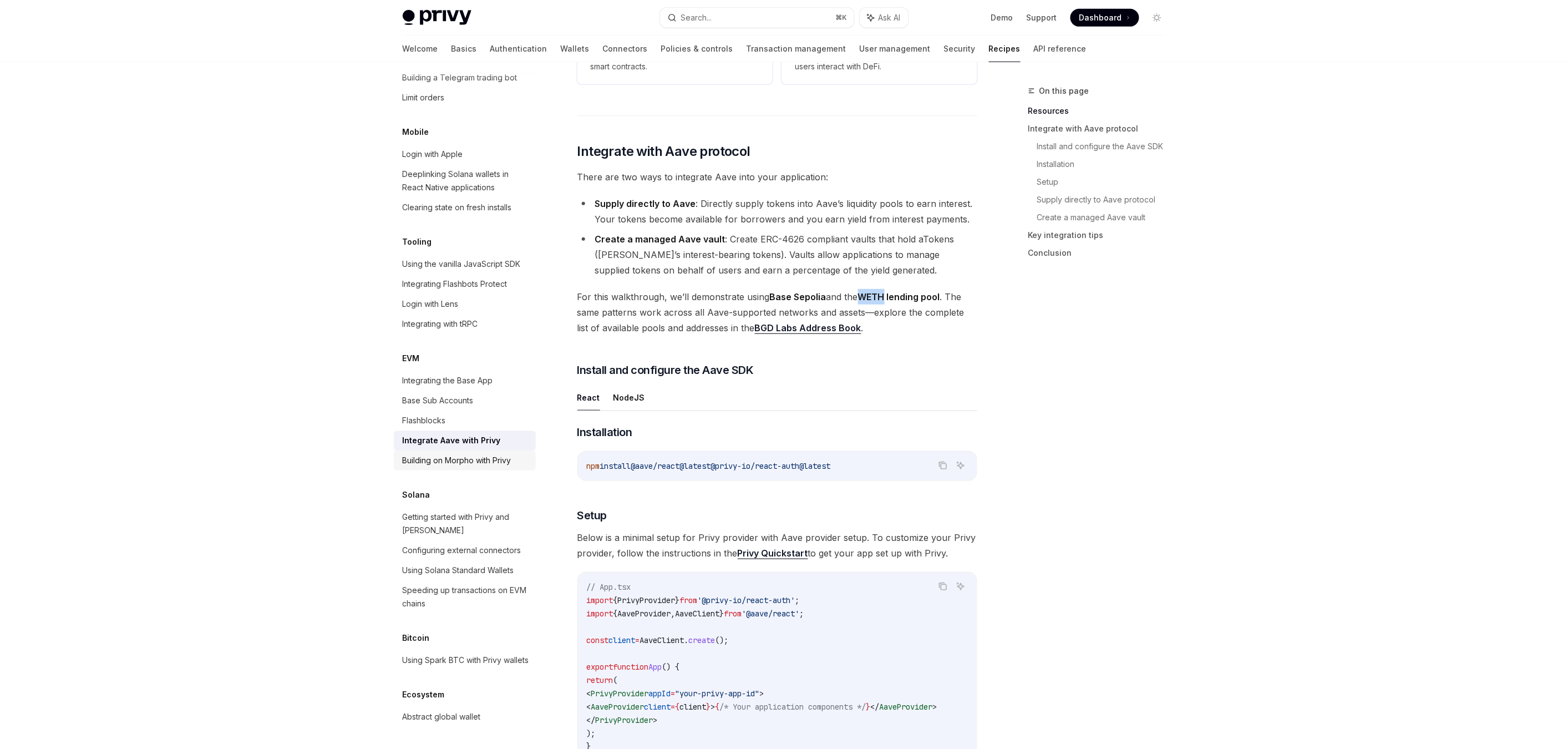
click at [484, 454] on div "Building on Morpho with Privy" at bounding box center [457, 461] width 109 height 13
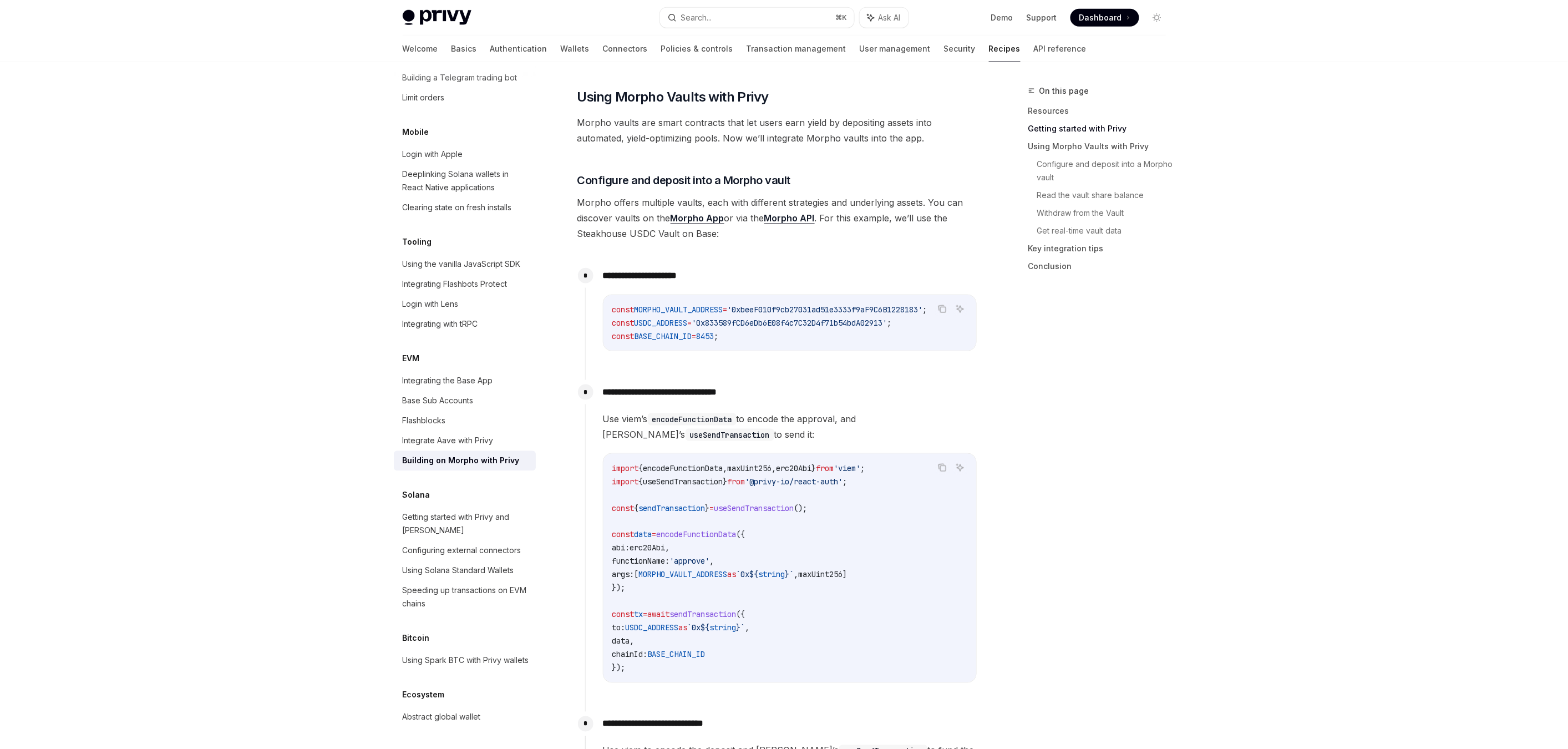
scroll to position [515, 0]
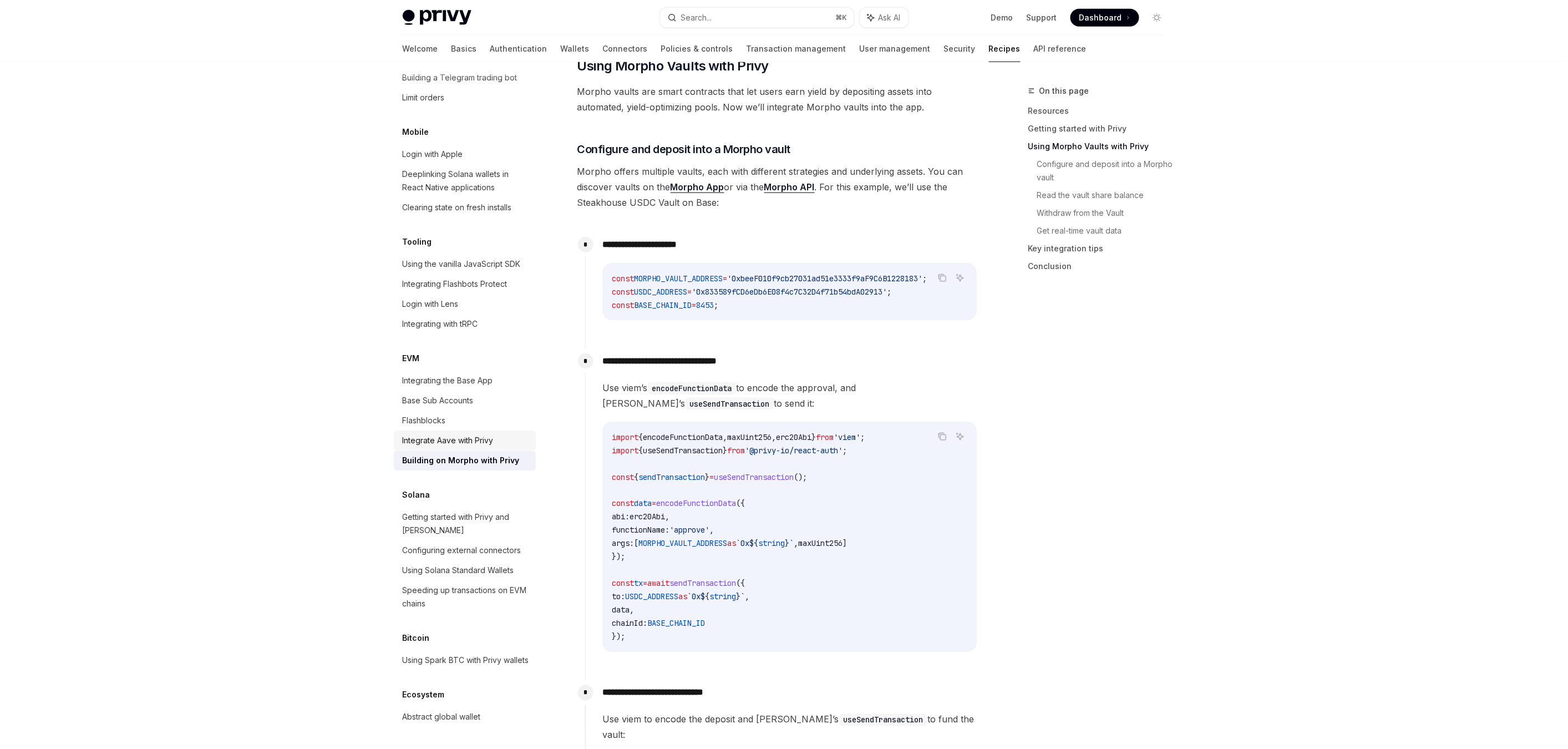
click at [465, 434] on div "Integrate Aave with Privy" at bounding box center [447, 440] width 91 height 13
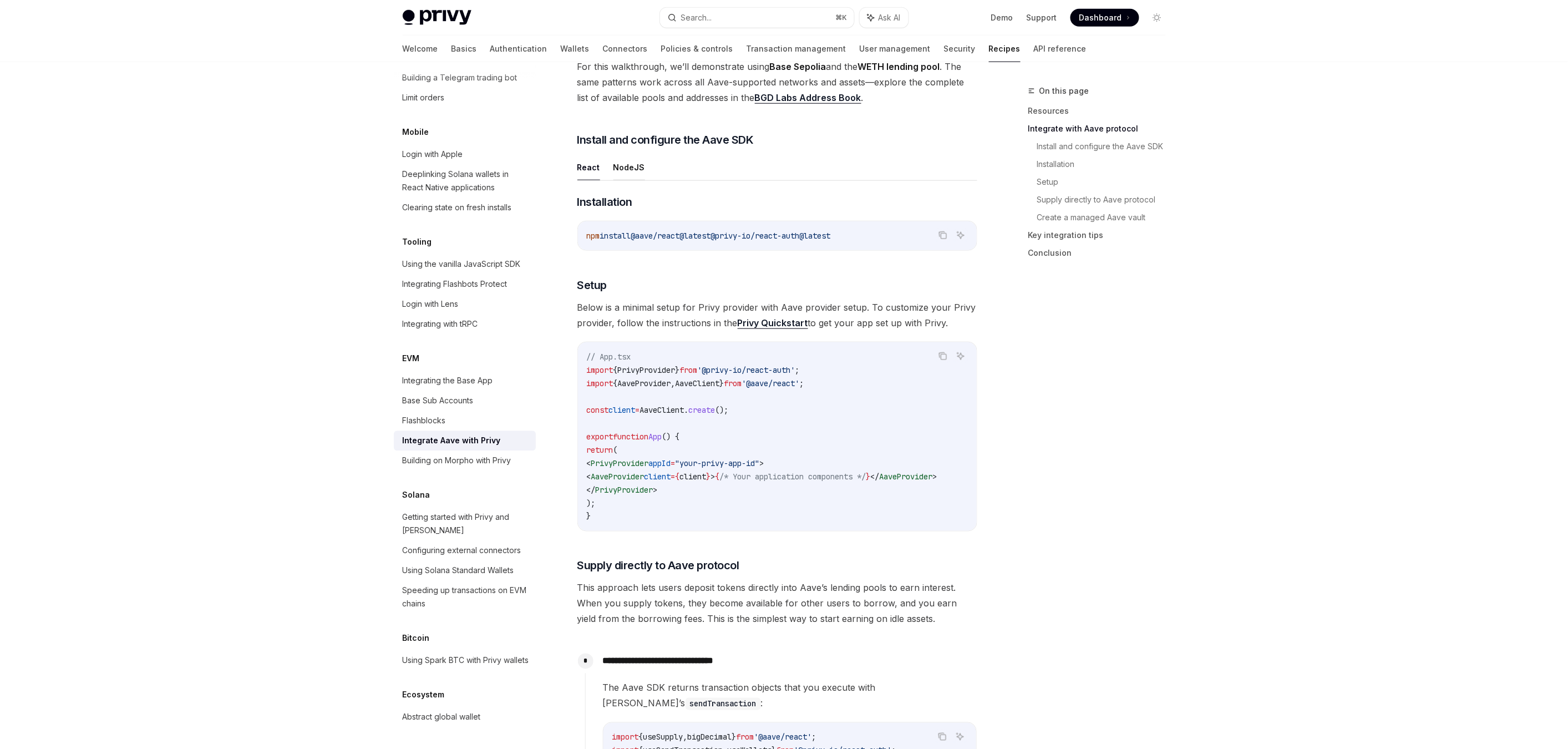
scroll to position [526, 0]
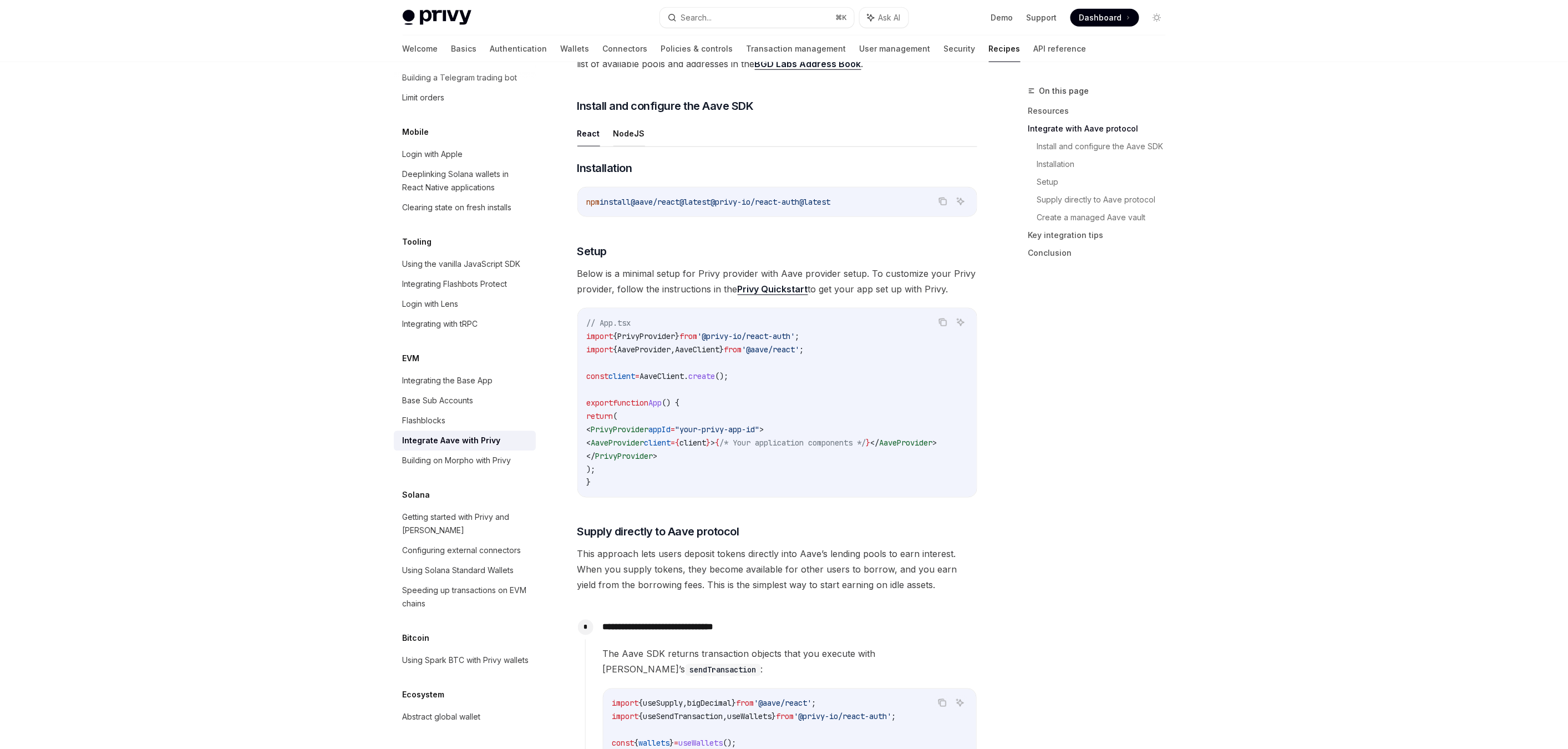
click at [626, 133] on button "NodeJS" at bounding box center [629, 134] width 31 height 26
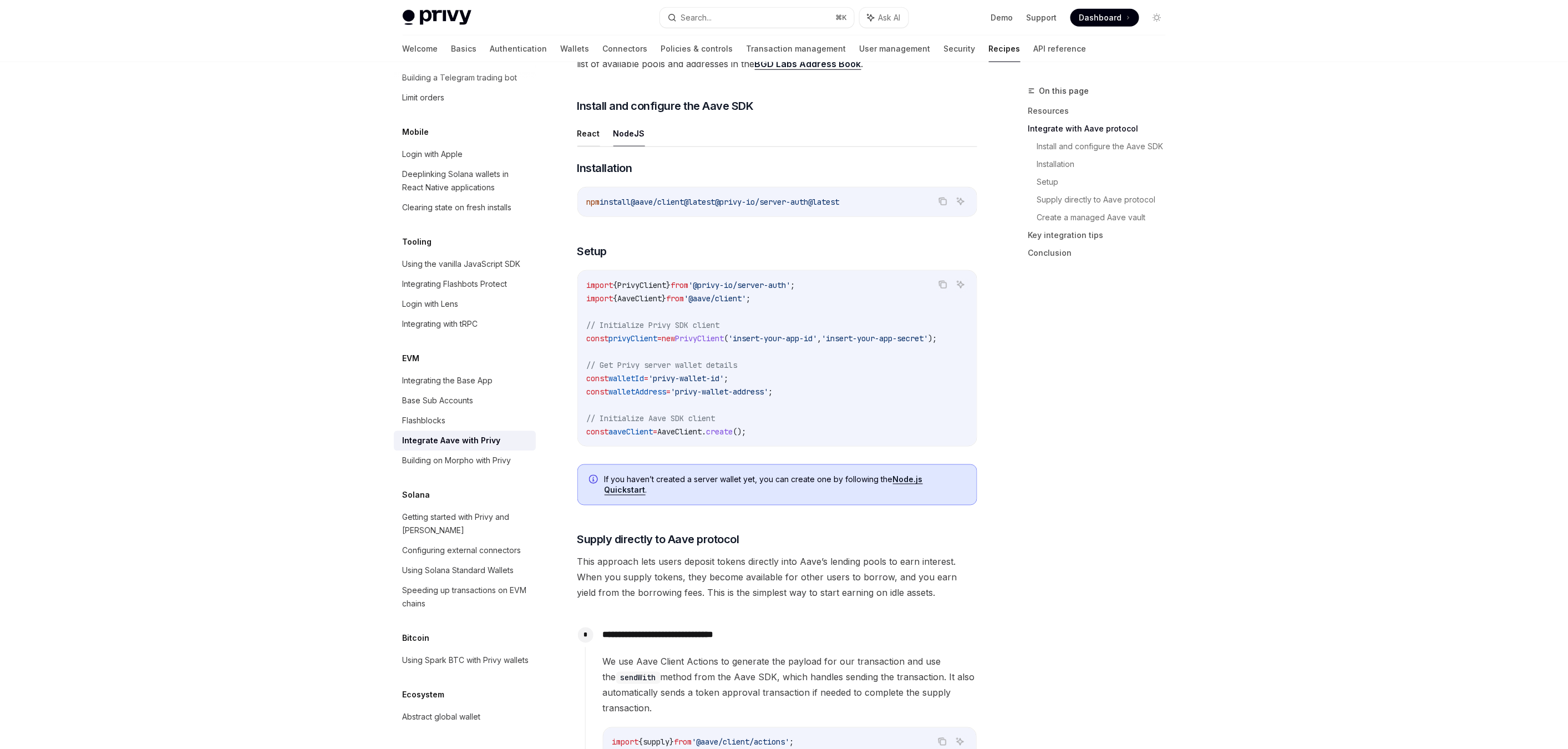
click at [591, 134] on button "React" at bounding box center [588, 134] width 23 height 26
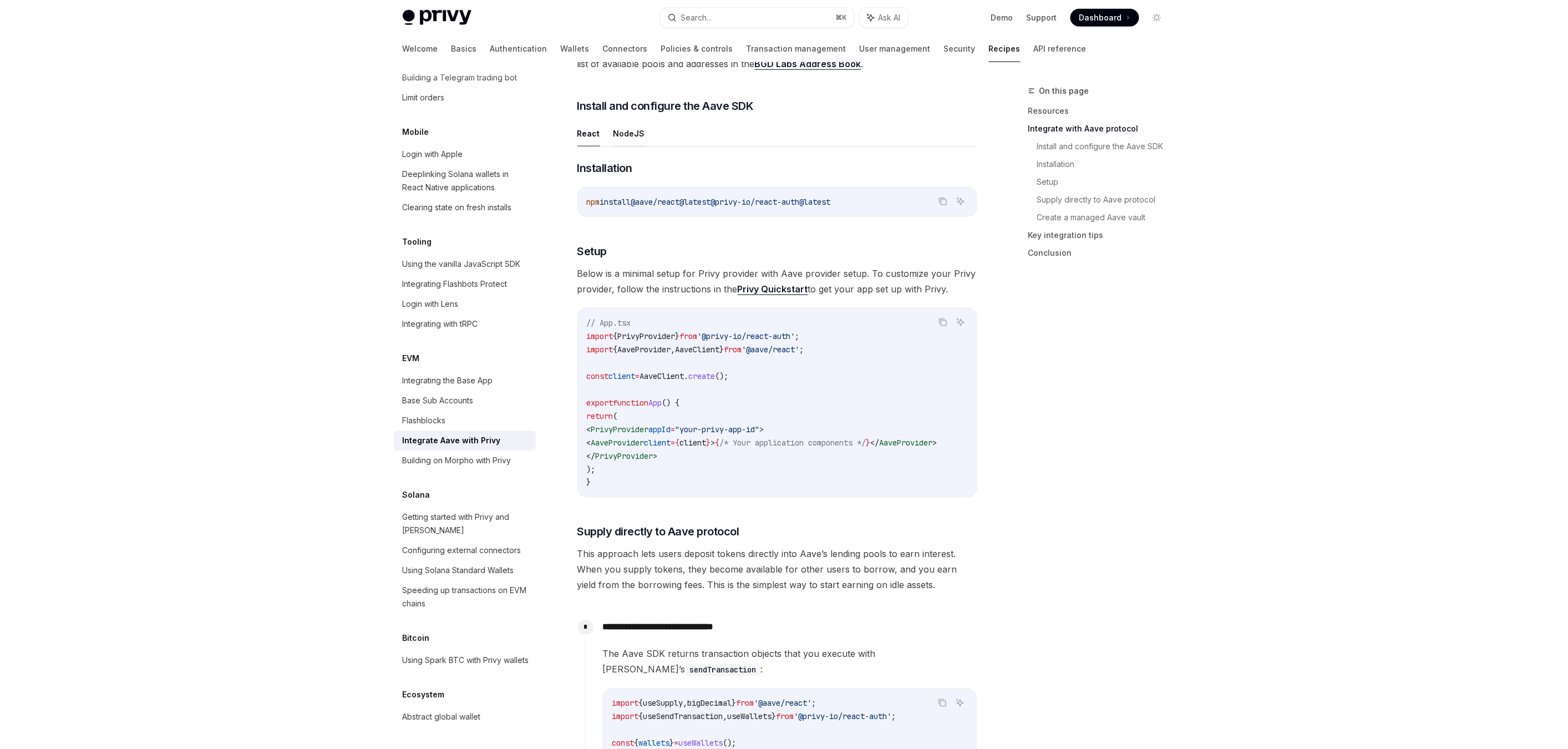
click at [626, 134] on button "NodeJS" at bounding box center [629, 134] width 31 height 26
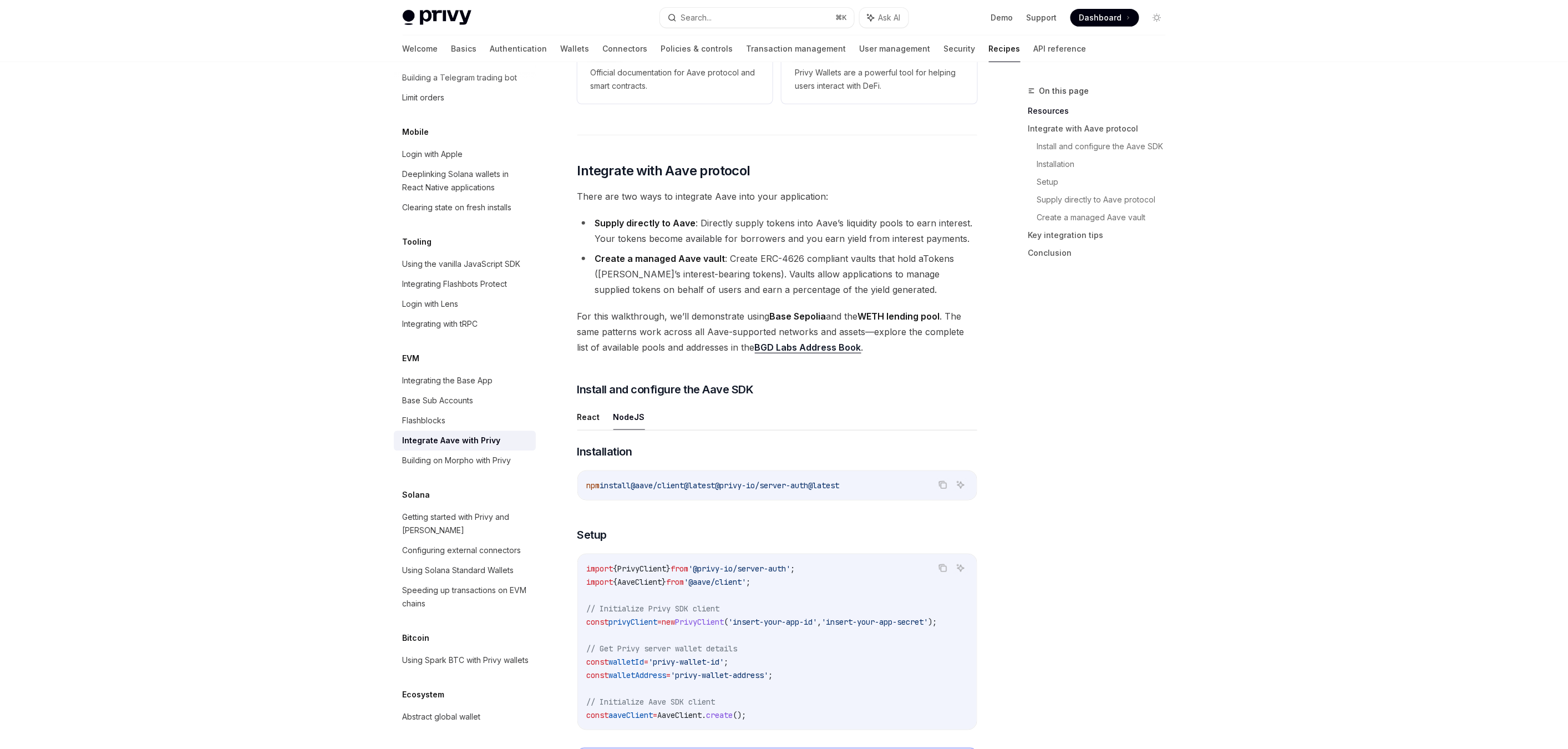
scroll to position [240, 0]
type textarea "*"
